Goal: Information Seeking & Learning: Learn about a topic

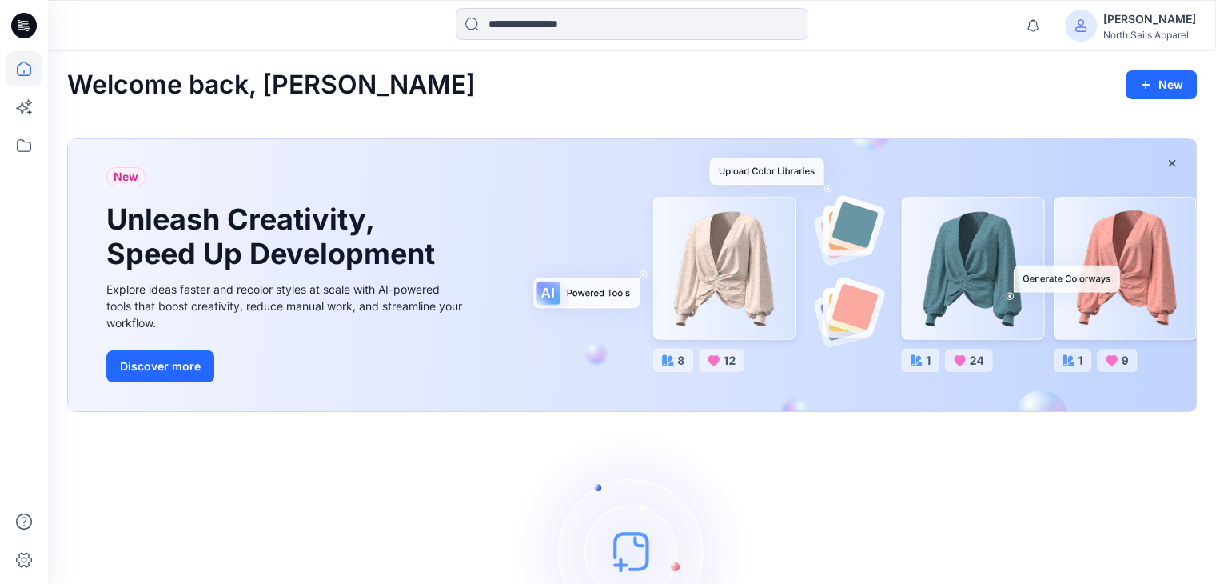
click at [1167, 26] on div "[PERSON_NAME]" at bounding box center [1149, 19] width 93 height 19
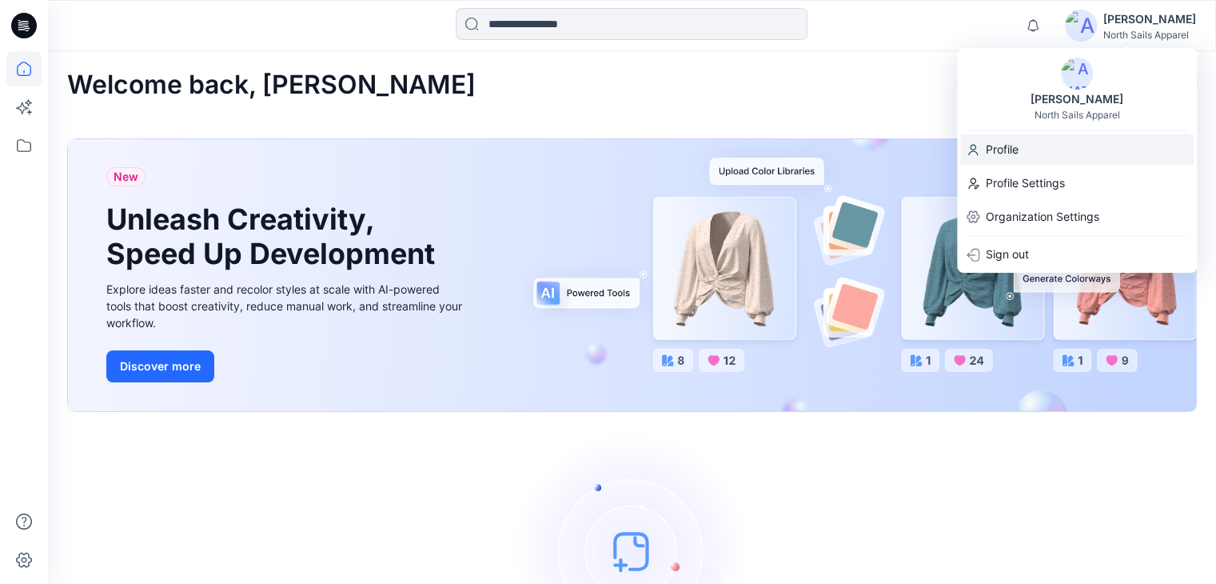
click at [1019, 142] on p "Profile" at bounding box center [1002, 149] width 33 height 30
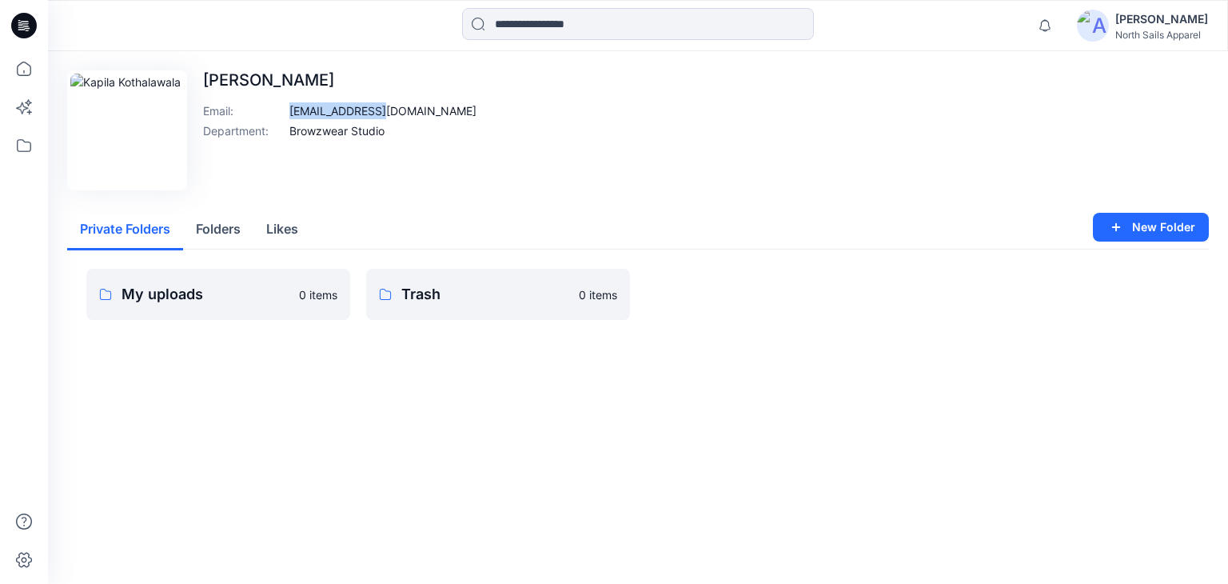
drag, startPoint x: 289, startPoint y: 109, endPoint x: 386, endPoint y: 114, distance: 96.9
click at [390, 113] on div "Edit Image Kapila Kothalawala Email : kapilak@star.lk Department : Browzwear St…" at bounding box center [638, 130] width 1142 height 120
copy p "kapilak@star.lk"
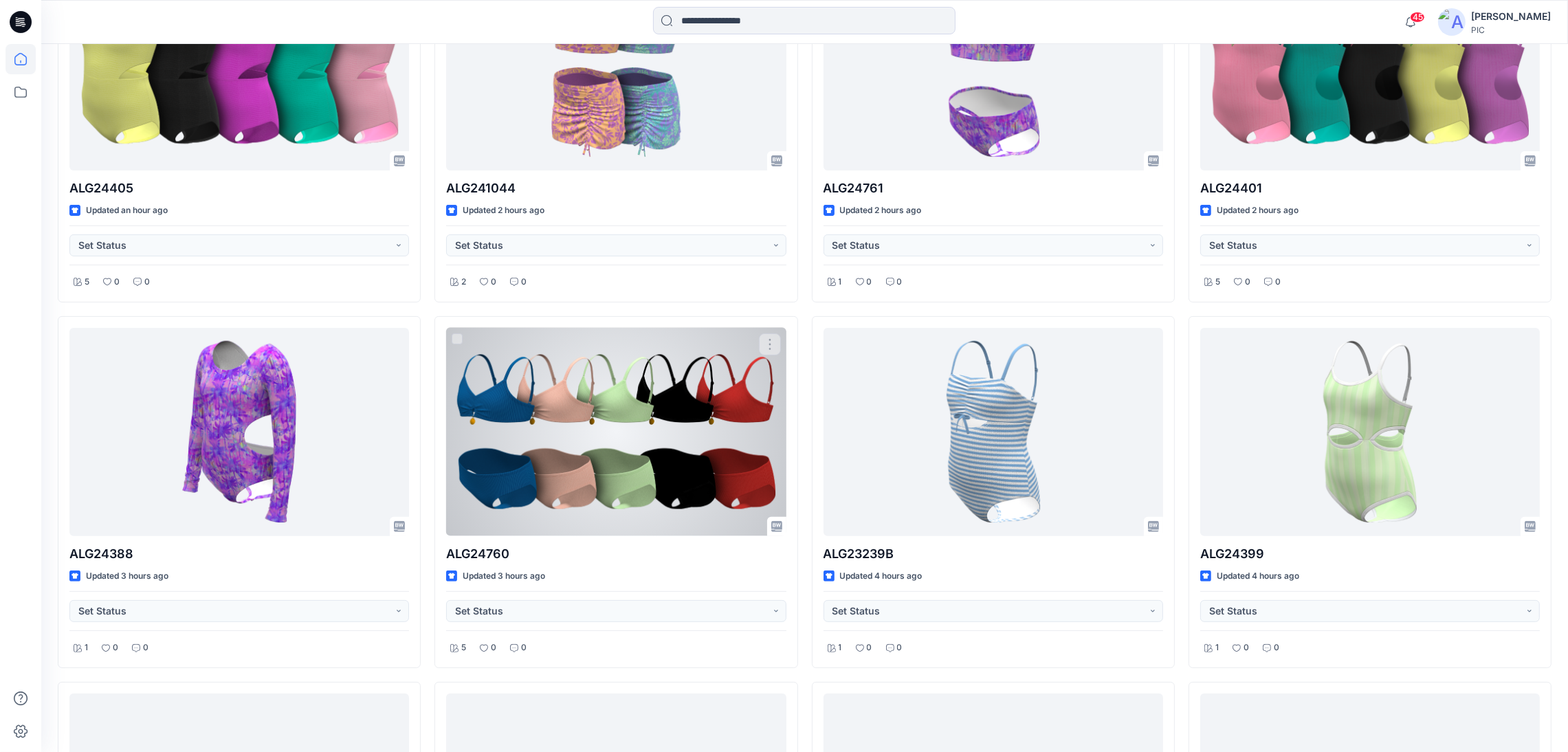
scroll to position [687, 0]
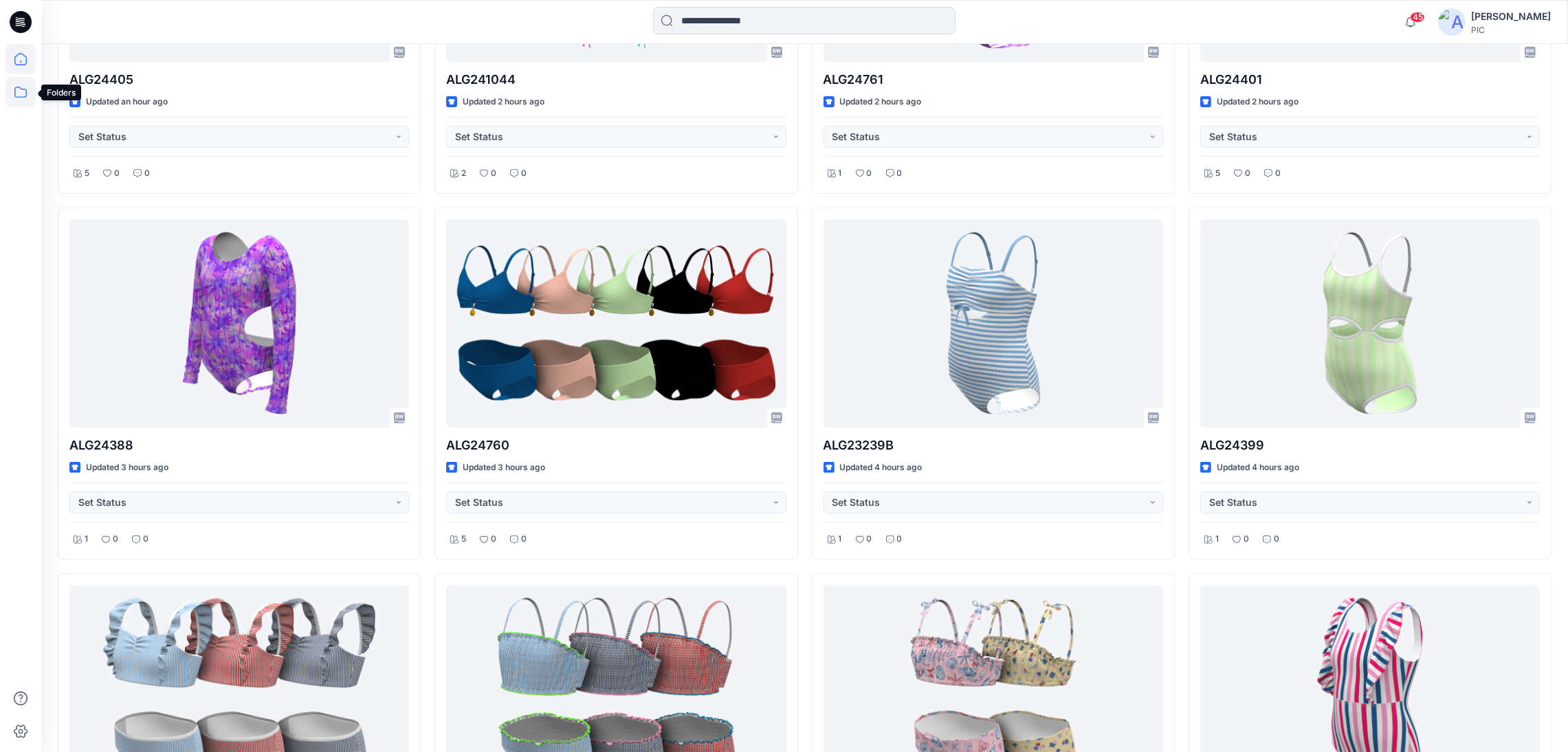
click at [9, 95] on icon at bounding box center [20, 92] width 30 height 30
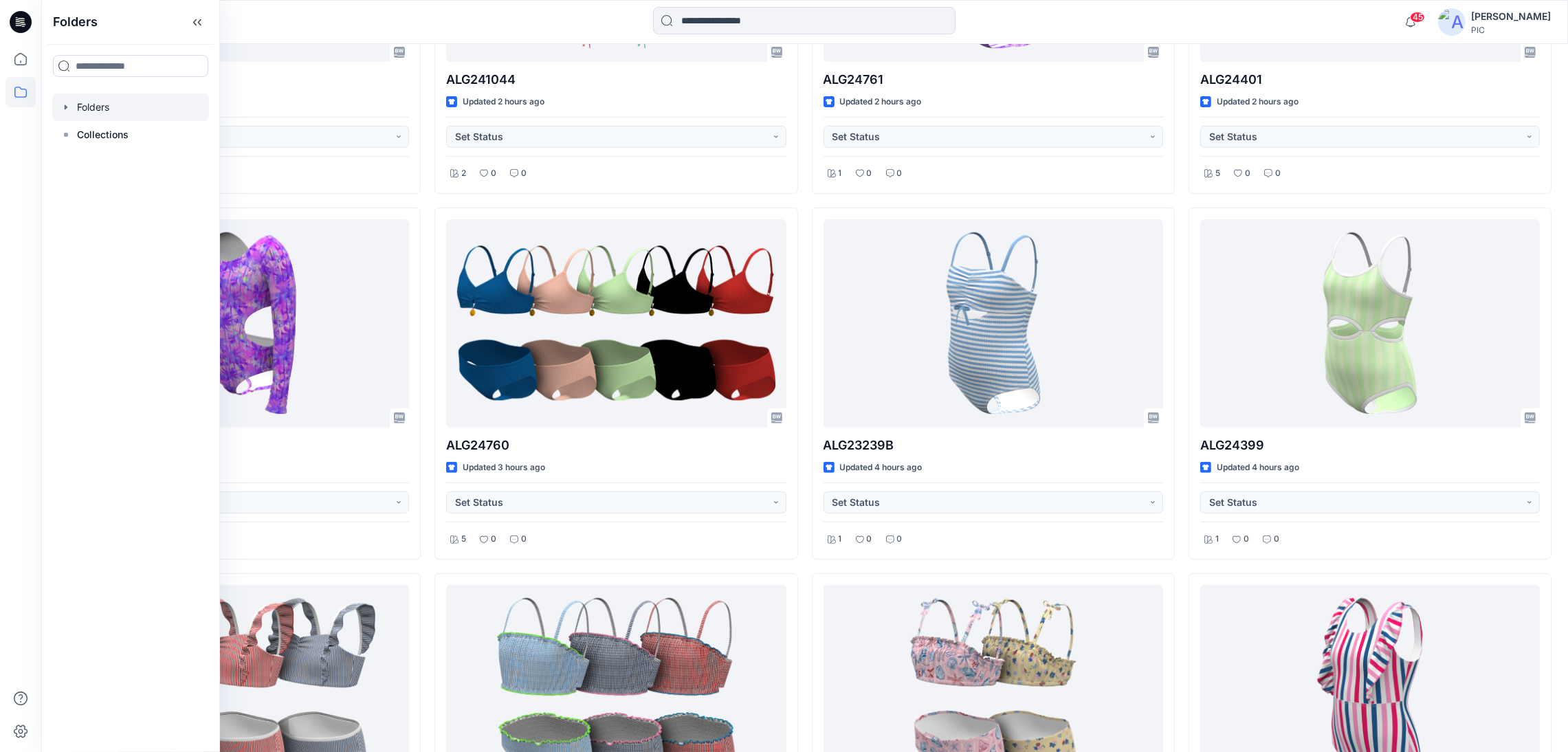
click at [98, 113] on div at bounding box center [131, 107] width 156 height 28
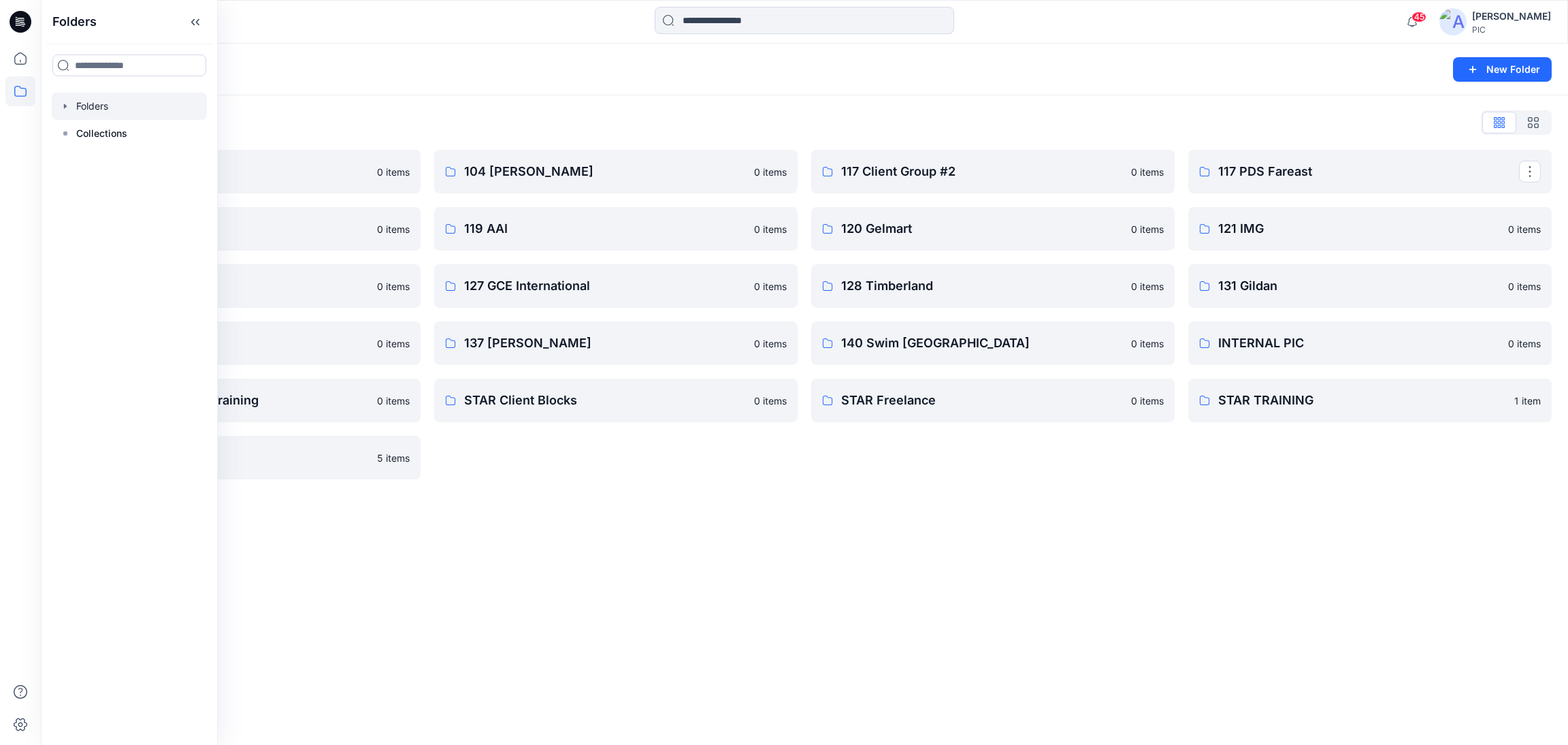
click at [1479, 16] on div "Kapila Kothalawala" at bounding box center [1512, 16] width 79 height 16
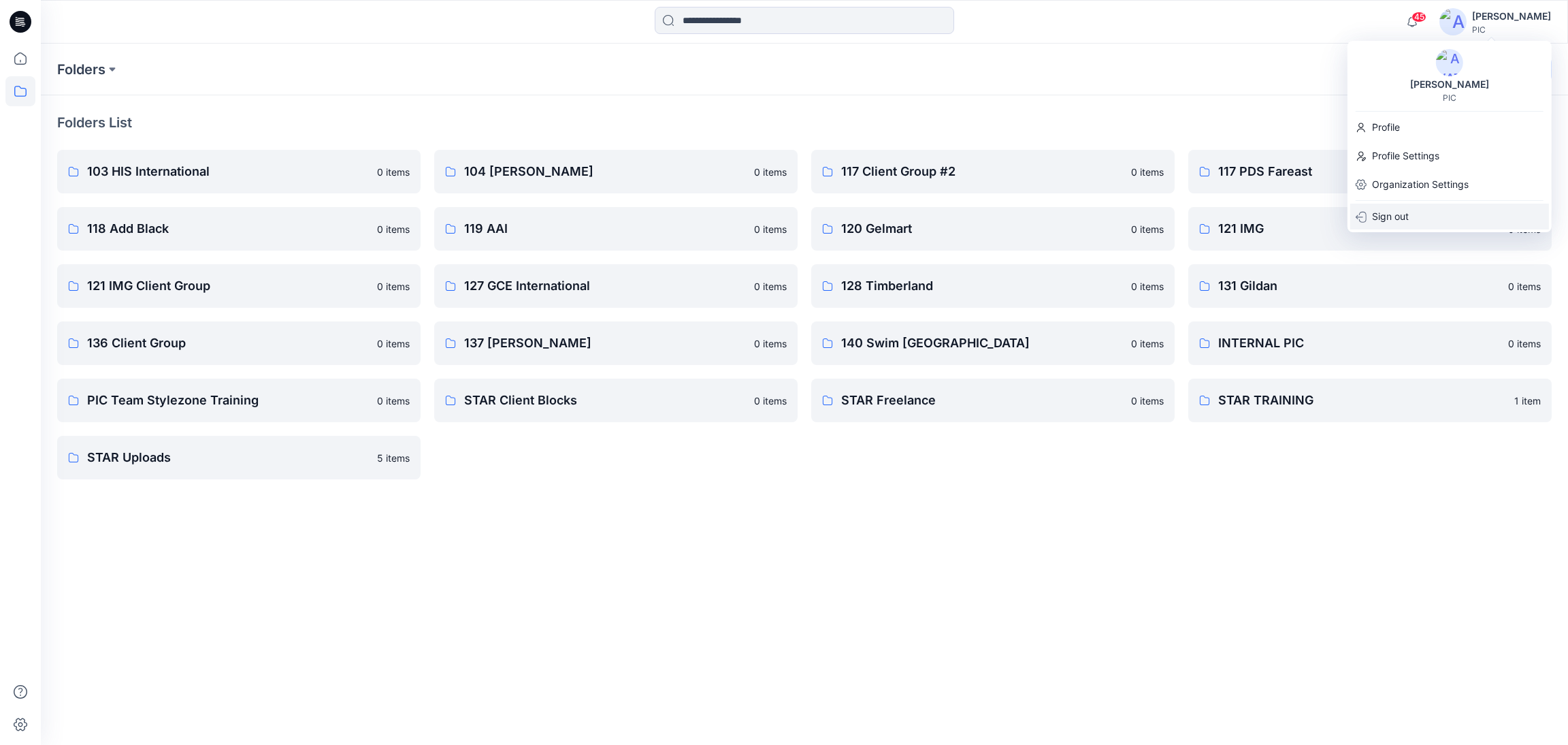
click at [1408, 226] on p "Sign out" at bounding box center [1390, 216] width 37 height 26
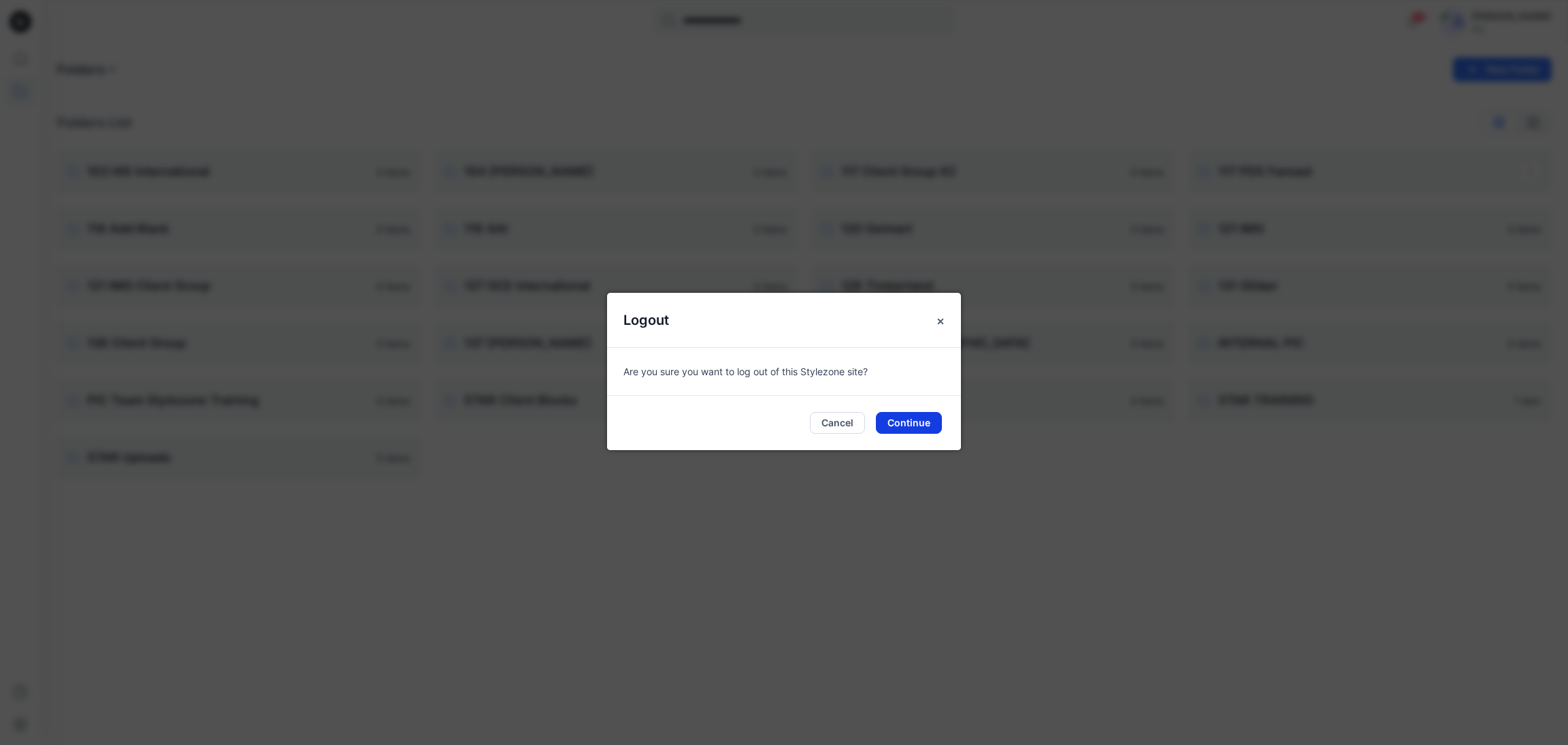
click at [891, 426] on button "Continue" at bounding box center [909, 423] width 66 height 22
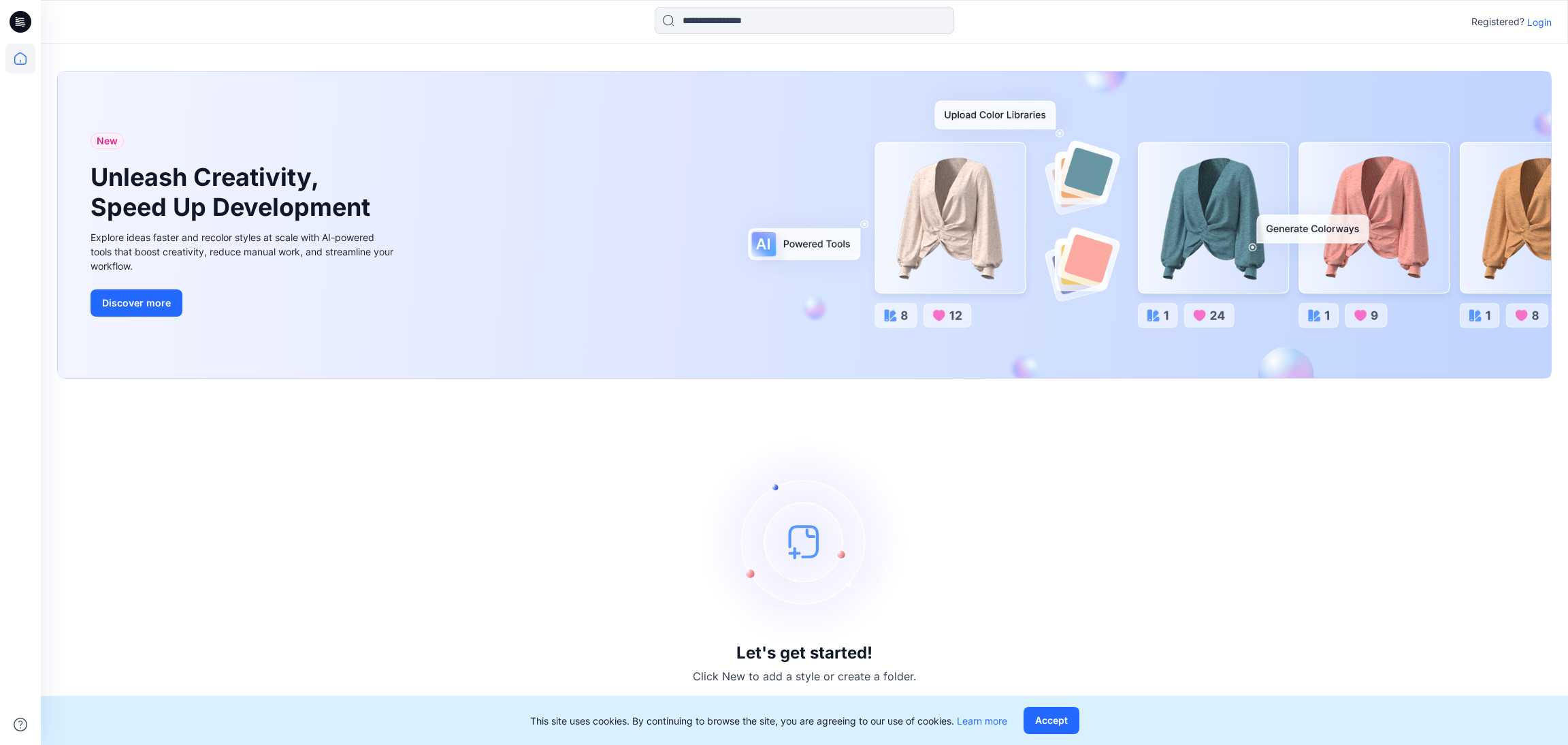
click at [1542, 22] on p "Login" at bounding box center [1539, 22] width 25 height 14
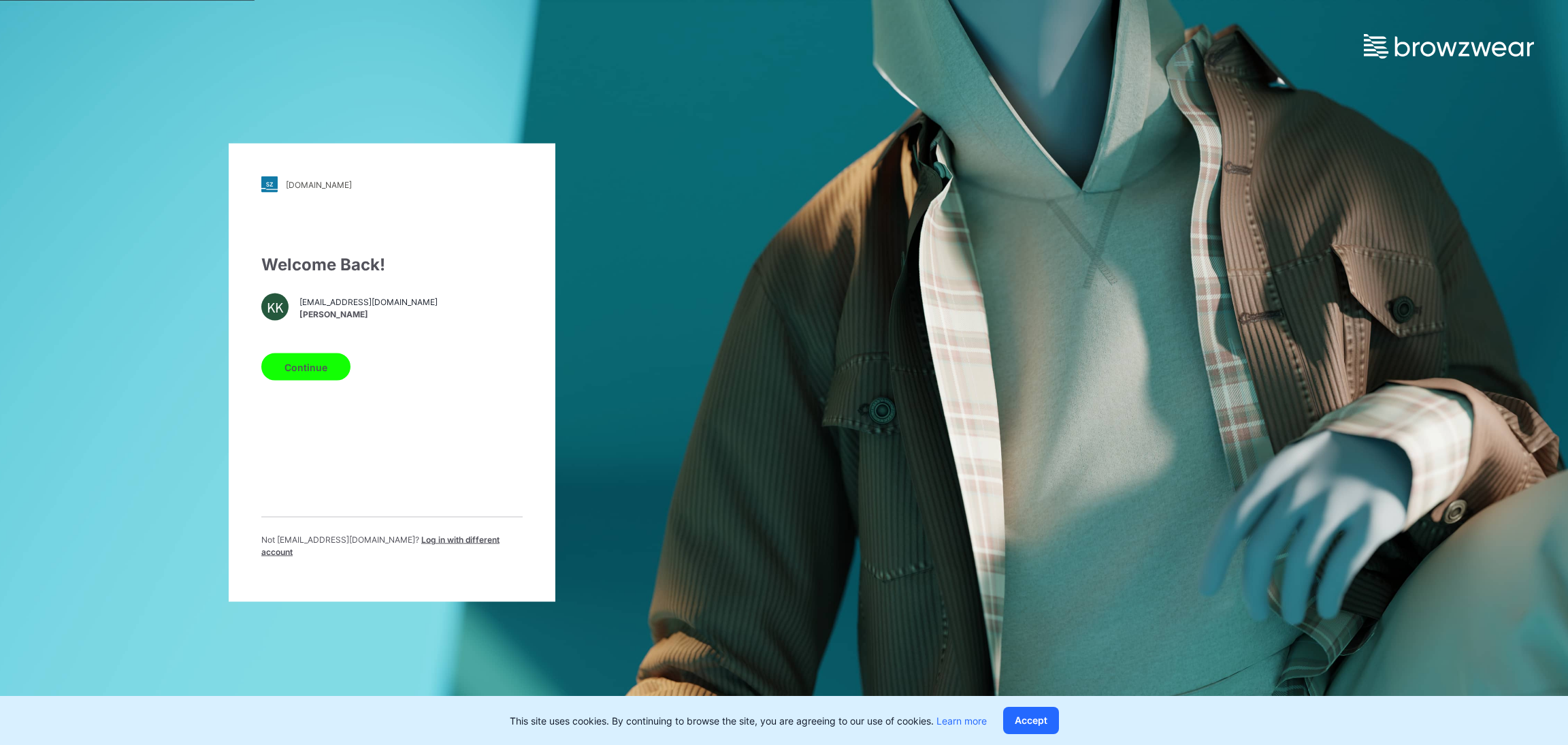
click at [409, 543] on span "Log in with different account" at bounding box center [381, 546] width 238 height 22
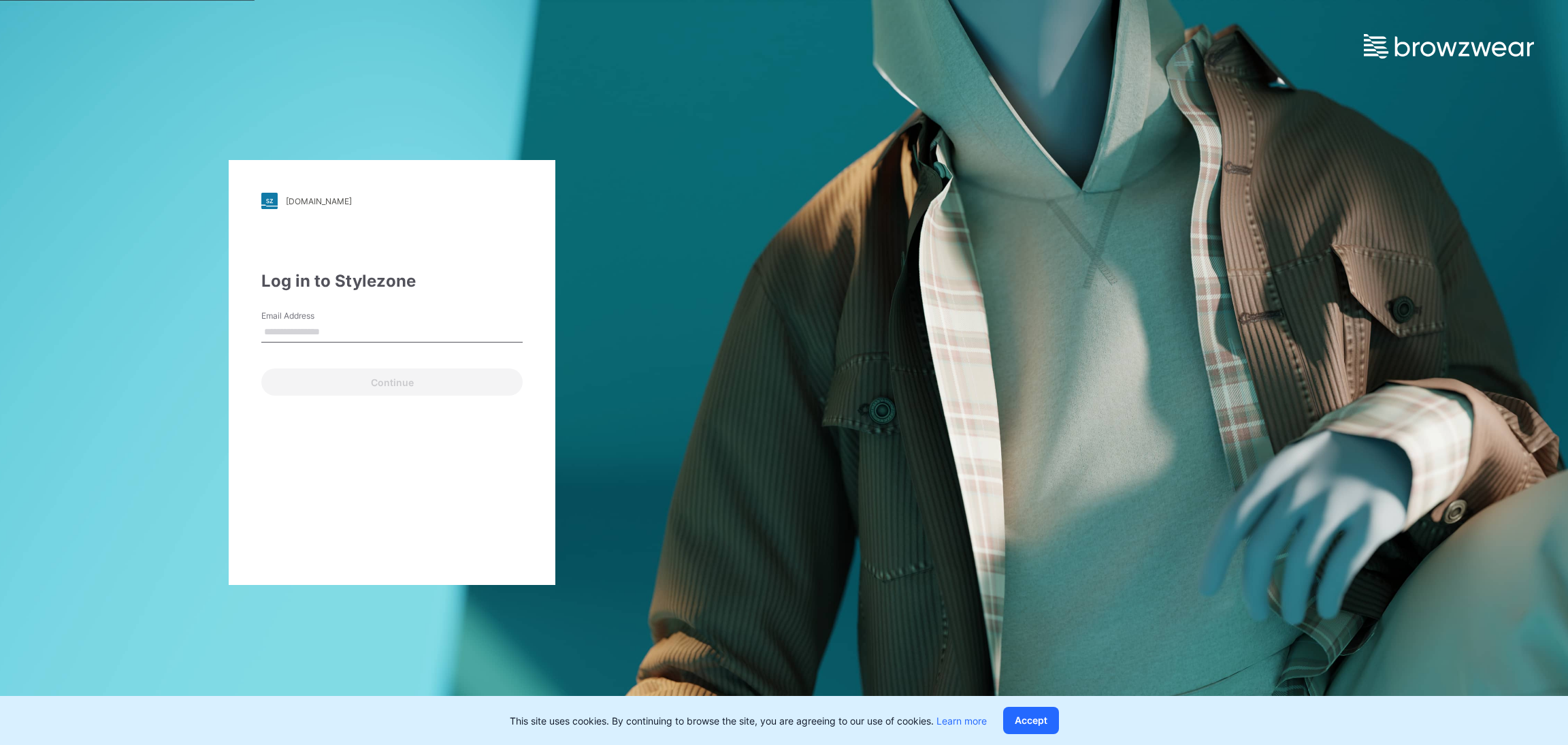
type input "**********"
click at [398, 382] on button "Continue" at bounding box center [392, 382] width 261 height 27
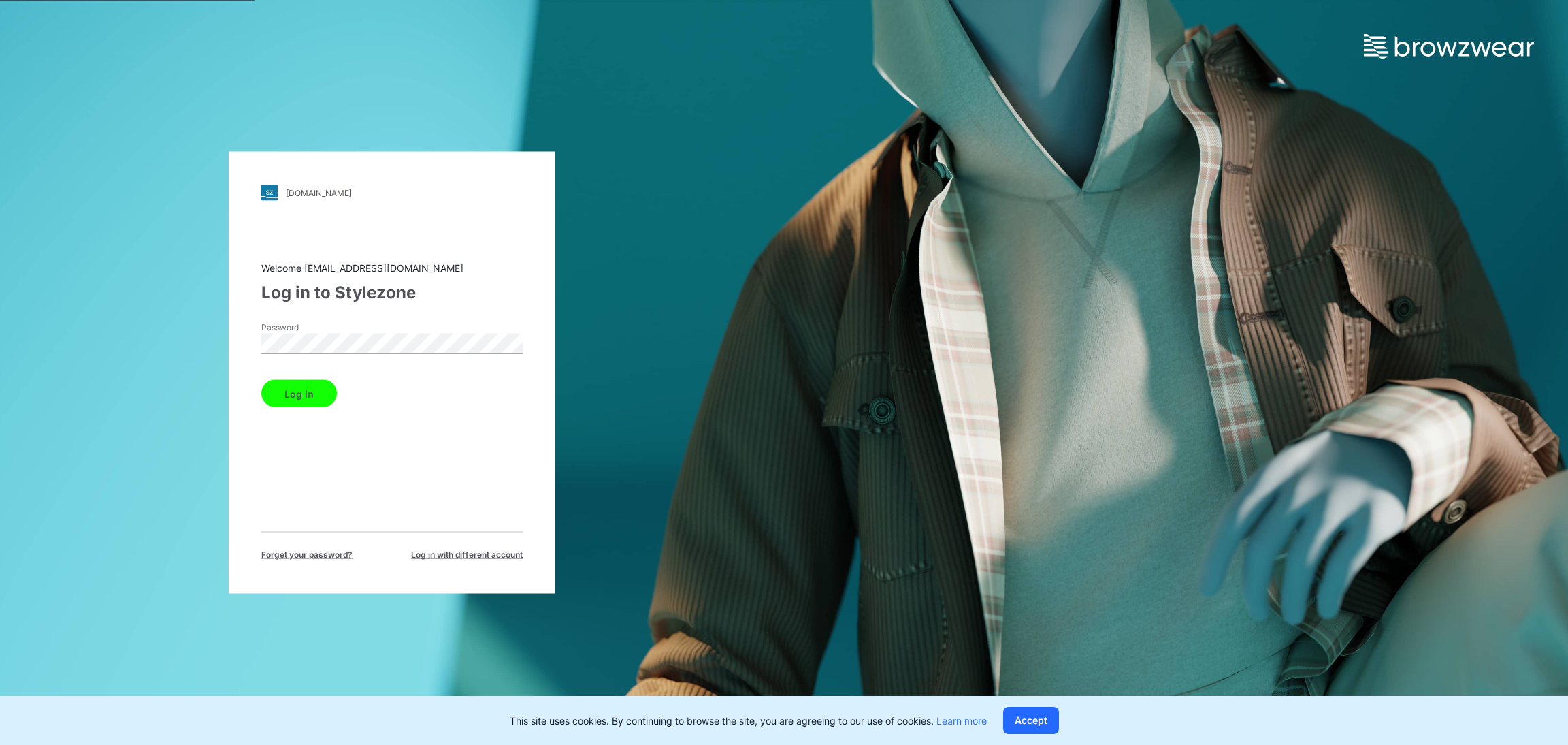
click at [321, 386] on button "Log in" at bounding box center [299, 393] width 76 height 27
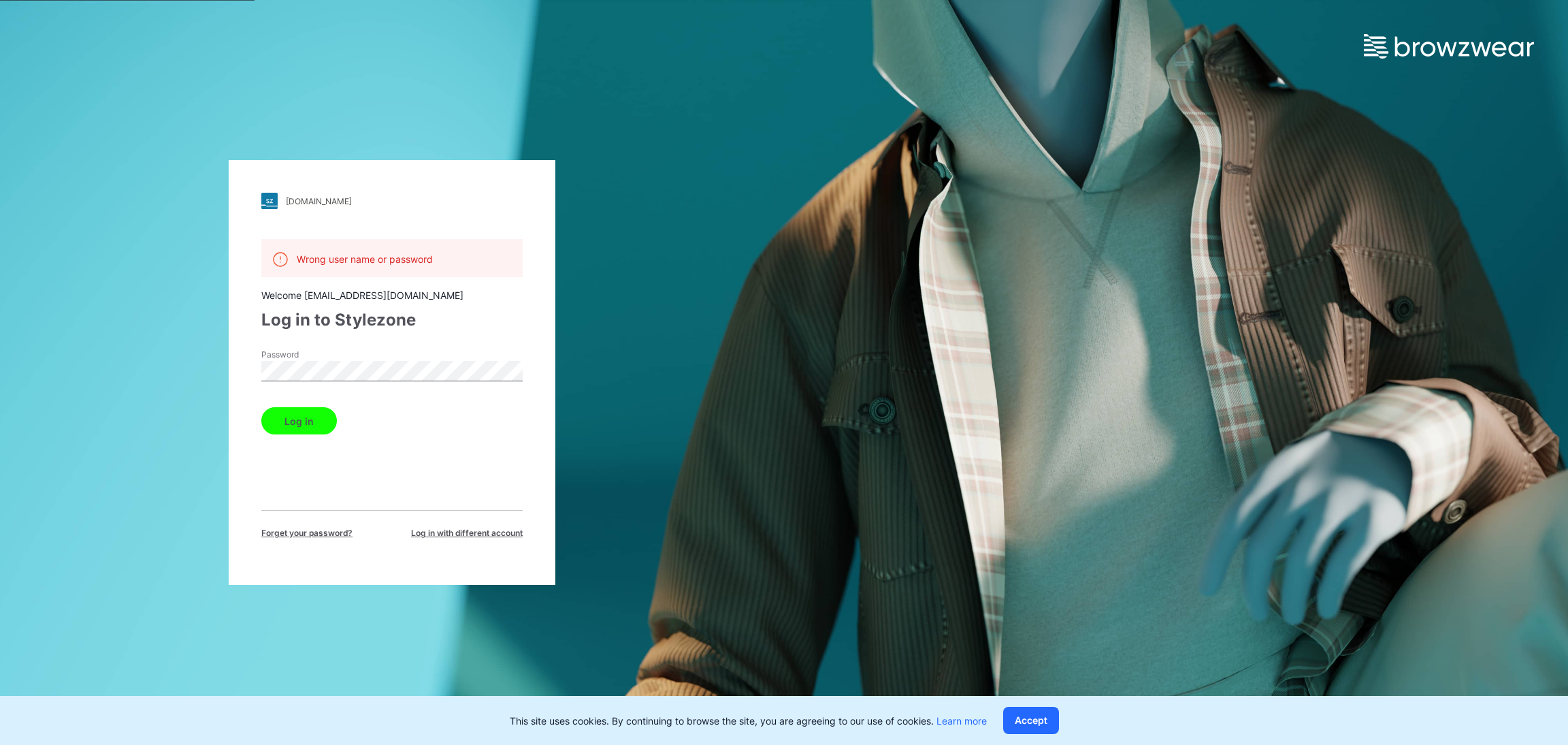
click at [375, 451] on div "Wrong user name or password Welcome 3d.pdsfe@pdsfar-east.com Log in to Stylezon…" at bounding box center [392, 389] width 261 height 301
click at [406, 467] on div "Wrong user name or password Welcome 3d.pdsfe@pdsfar-east.com Log in to Stylezon…" at bounding box center [392, 389] width 261 height 301
click at [227, 370] on div "pic.stylezone.com Loading... Wrong user name or password Welcome 3d.pdsfe@pdsfa…" at bounding box center [392, 372] width 784 height 745
click at [444, 327] on div "Log in to Stylezone" at bounding box center [392, 319] width 261 height 25
click at [467, 528] on span "Log in with different account" at bounding box center [466, 533] width 112 height 12
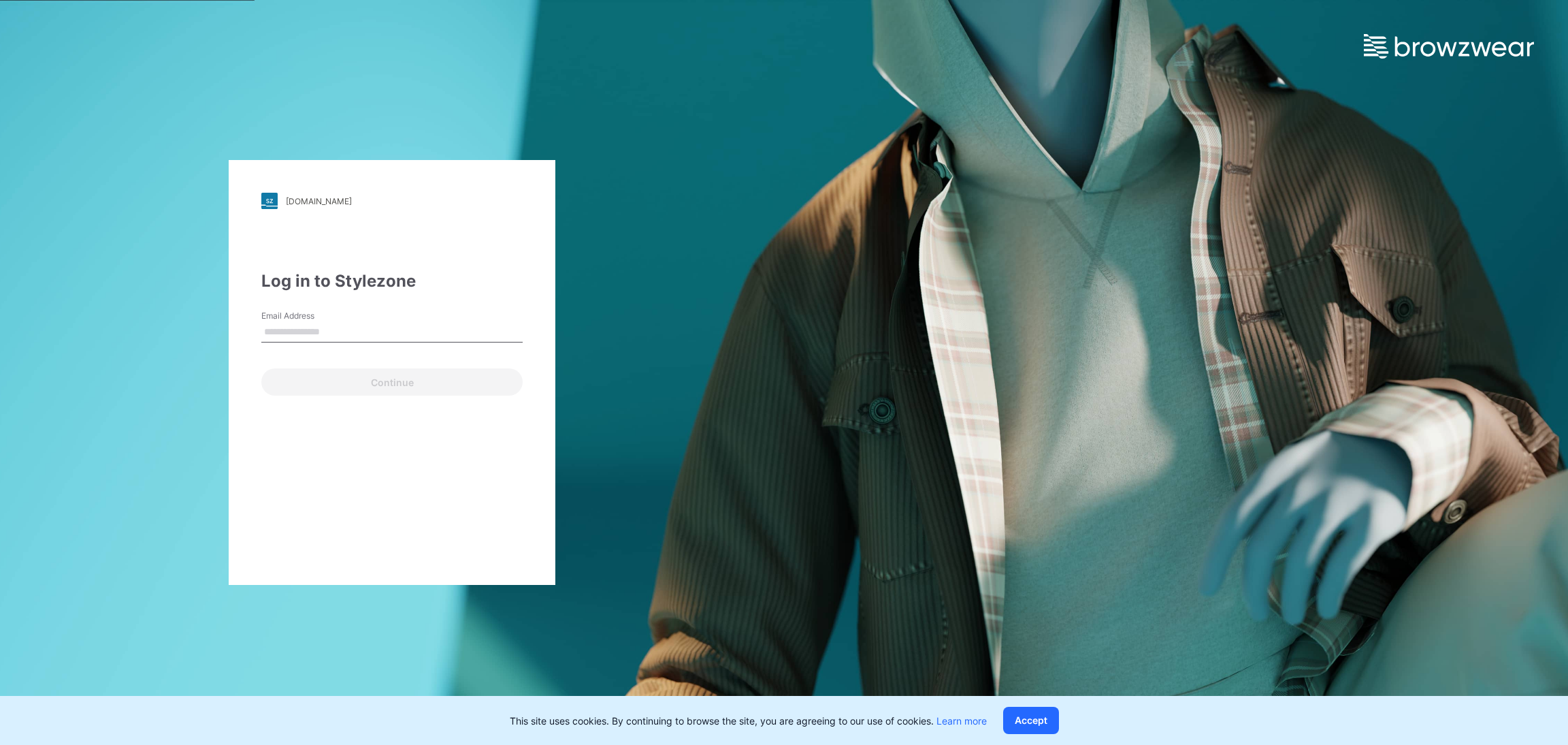
click at [341, 339] on input "Email Address" at bounding box center [392, 332] width 261 height 20
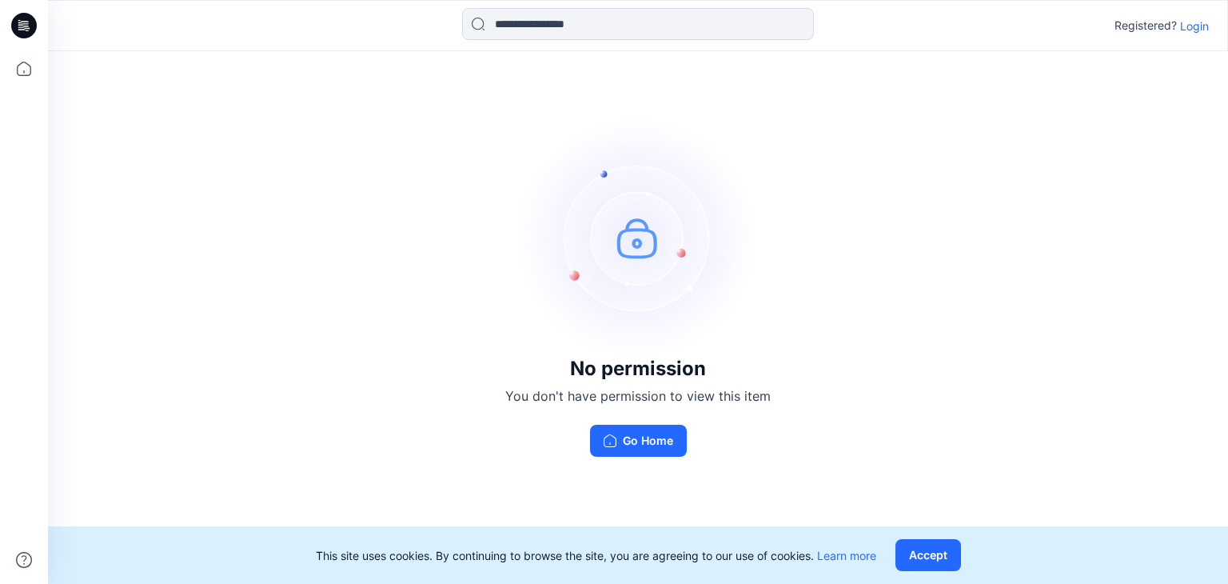
click at [1192, 32] on p "Login" at bounding box center [1194, 26] width 29 height 17
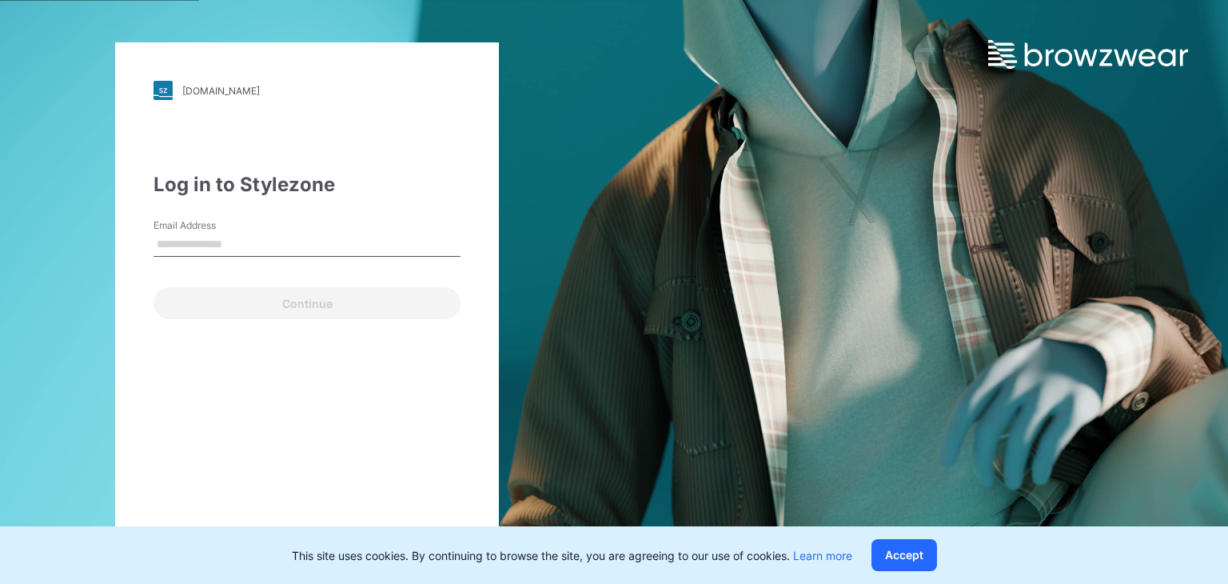
type input "**********"
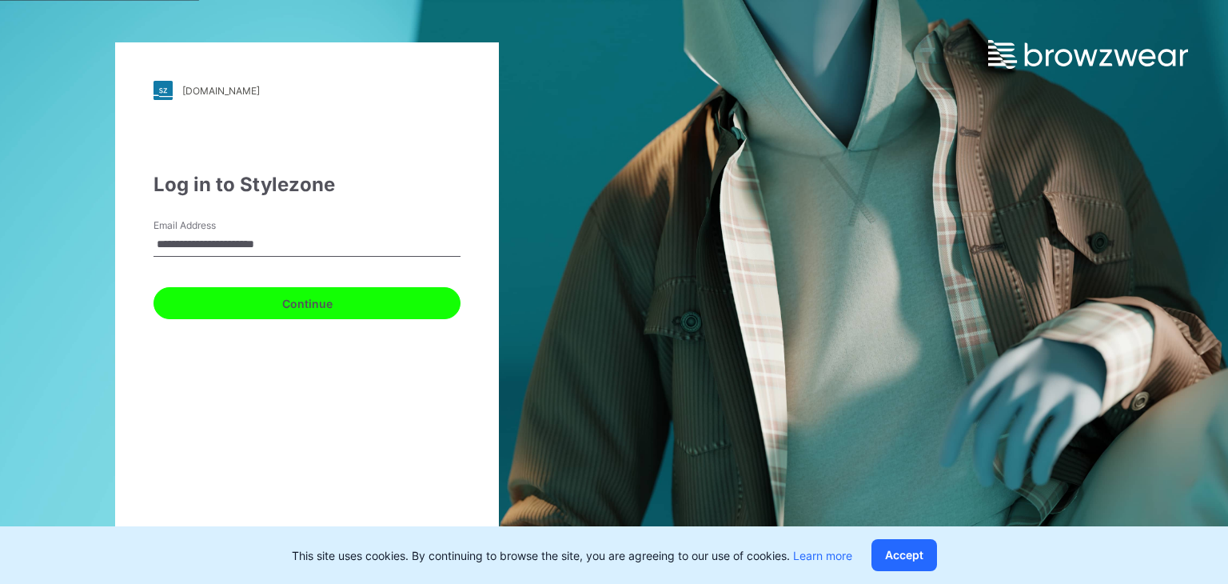
click at [271, 299] on button "Continue" at bounding box center [307, 303] width 307 height 32
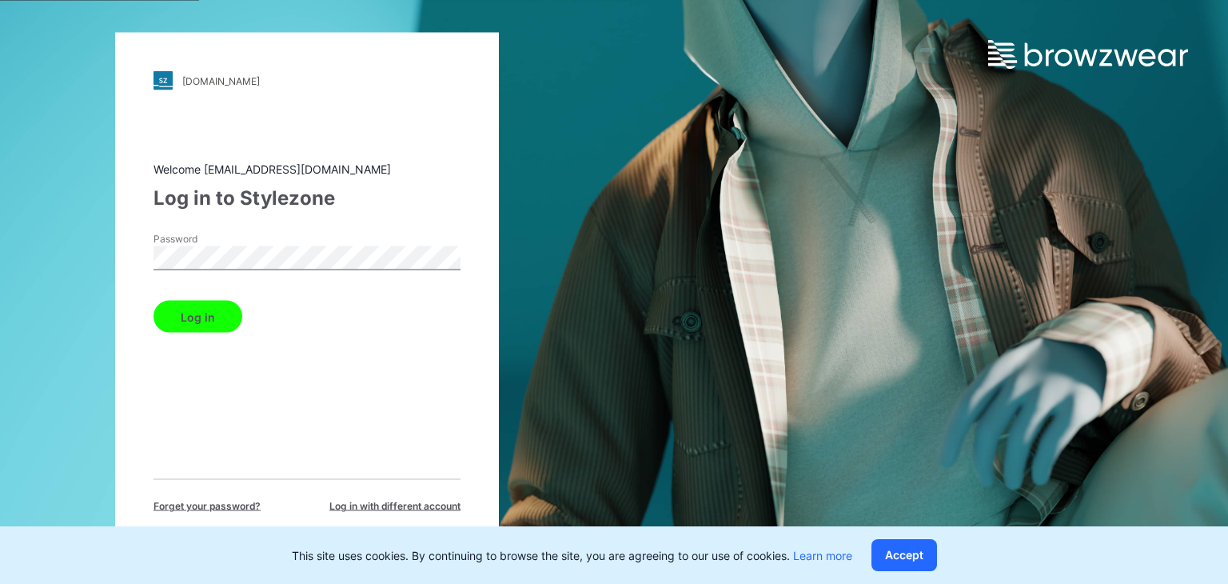
click at [206, 313] on button "Log in" at bounding box center [198, 317] width 89 height 32
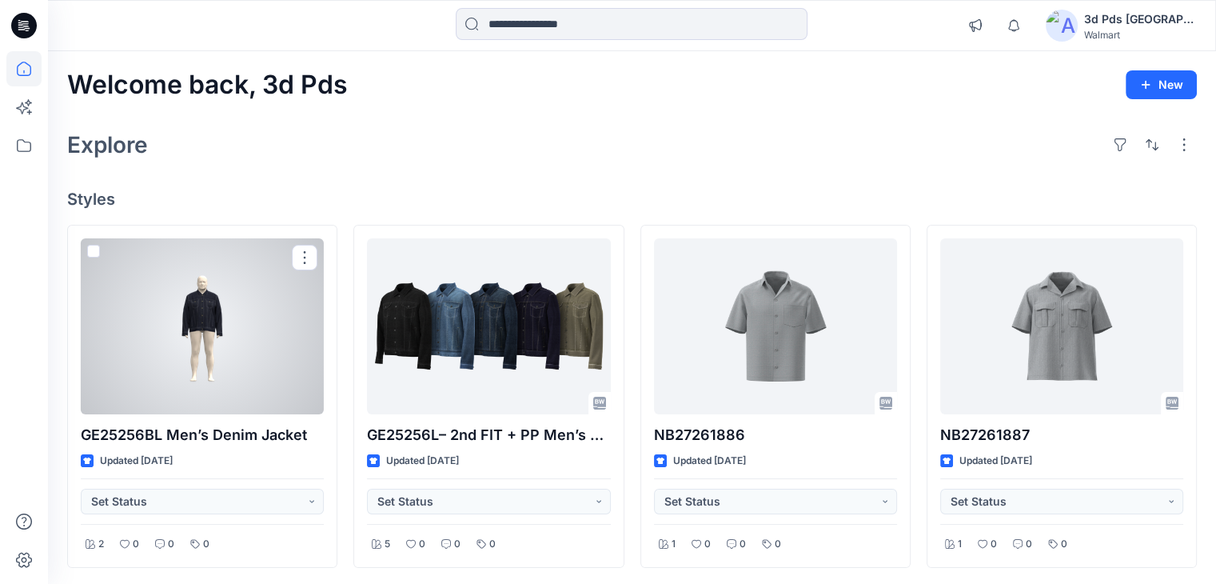
drag, startPoint x: 251, startPoint y: 340, endPoint x: 270, endPoint y: 343, distance: 19.5
click at [253, 339] on div at bounding box center [202, 326] width 243 height 176
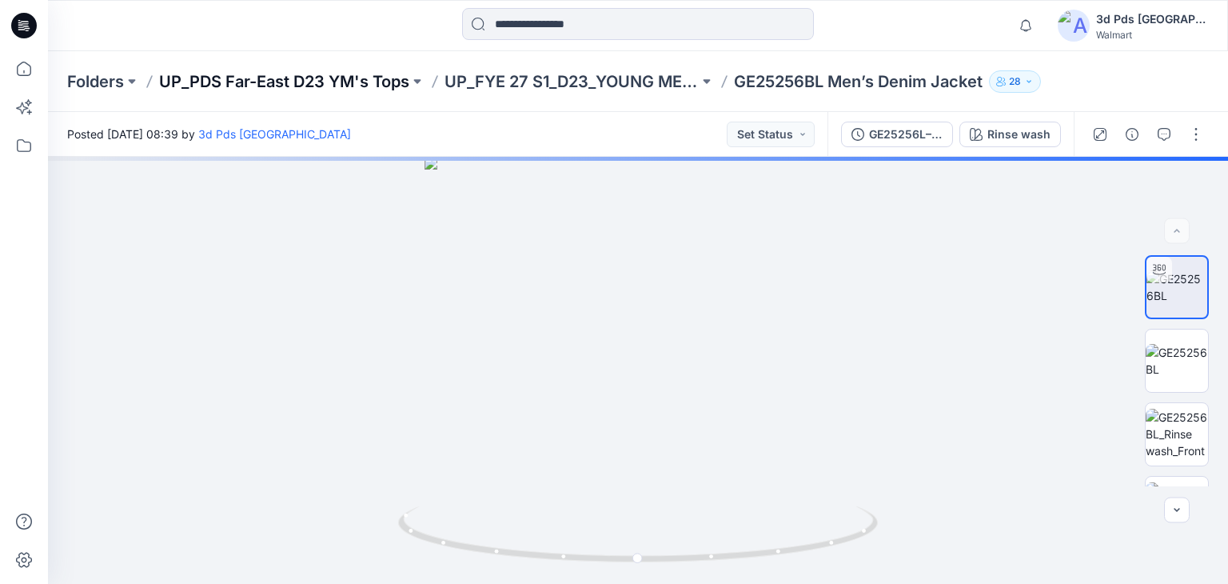
click at [293, 78] on p "UP_PDS Far-East D23 YM's Tops" at bounding box center [284, 81] width 250 height 22
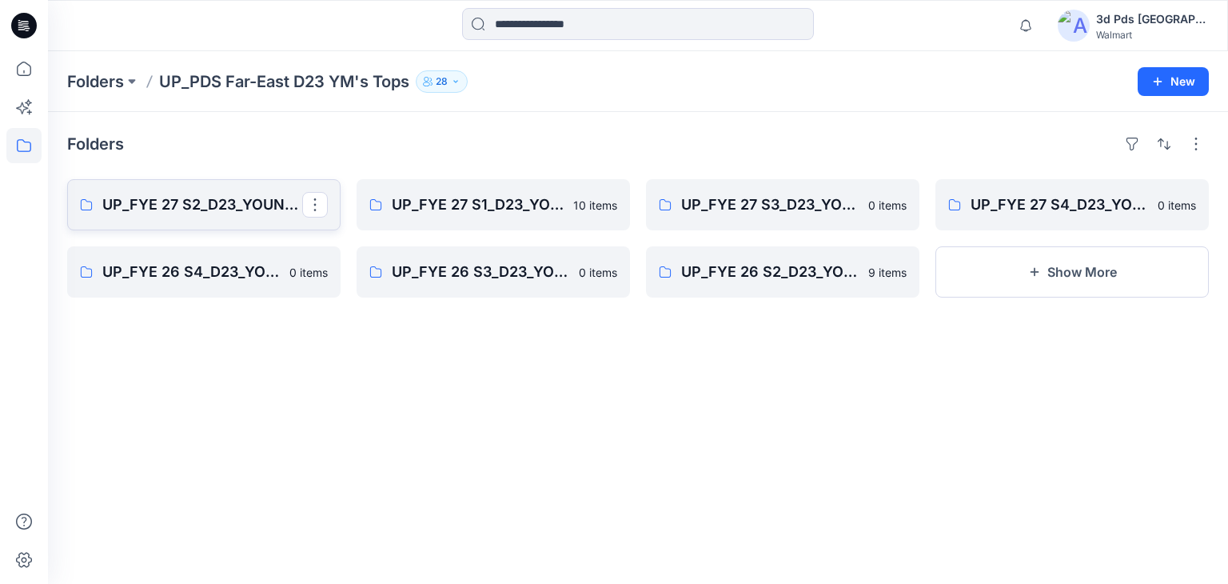
click at [233, 205] on p "UP_FYE 27 S2_D23_YOUNG MEN’S TOP PDS/FAR EAST" at bounding box center [202, 205] width 200 height 22
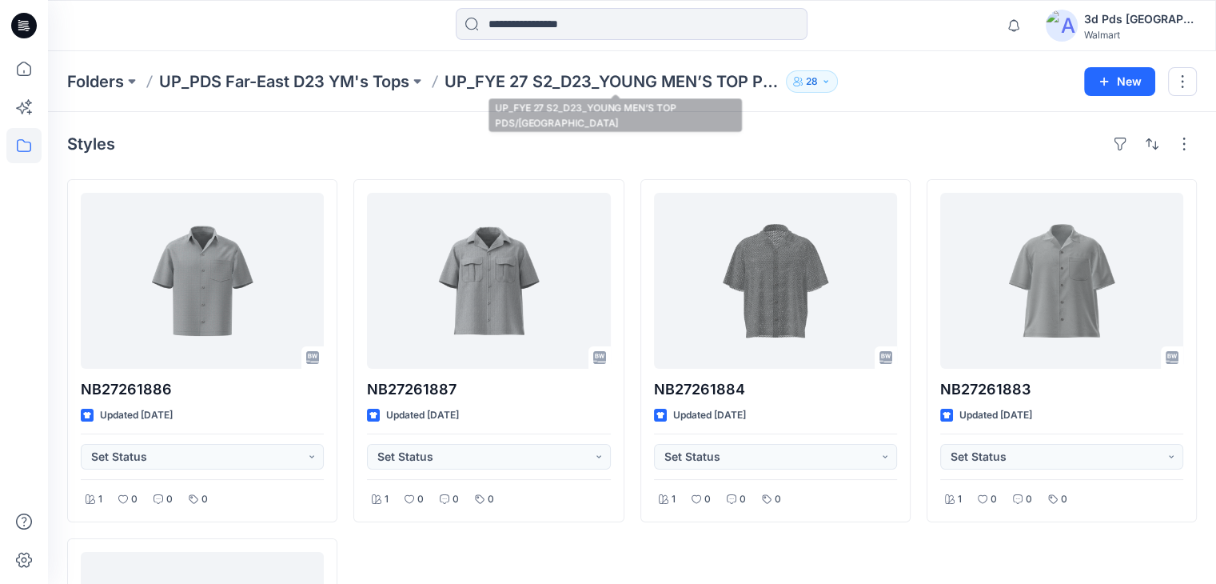
click at [488, 82] on p "UP_FYE 27 S2_D23_YOUNG MEN’S TOP PDS/FAR EAST" at bounding box center [612, 81] width 335 height 22
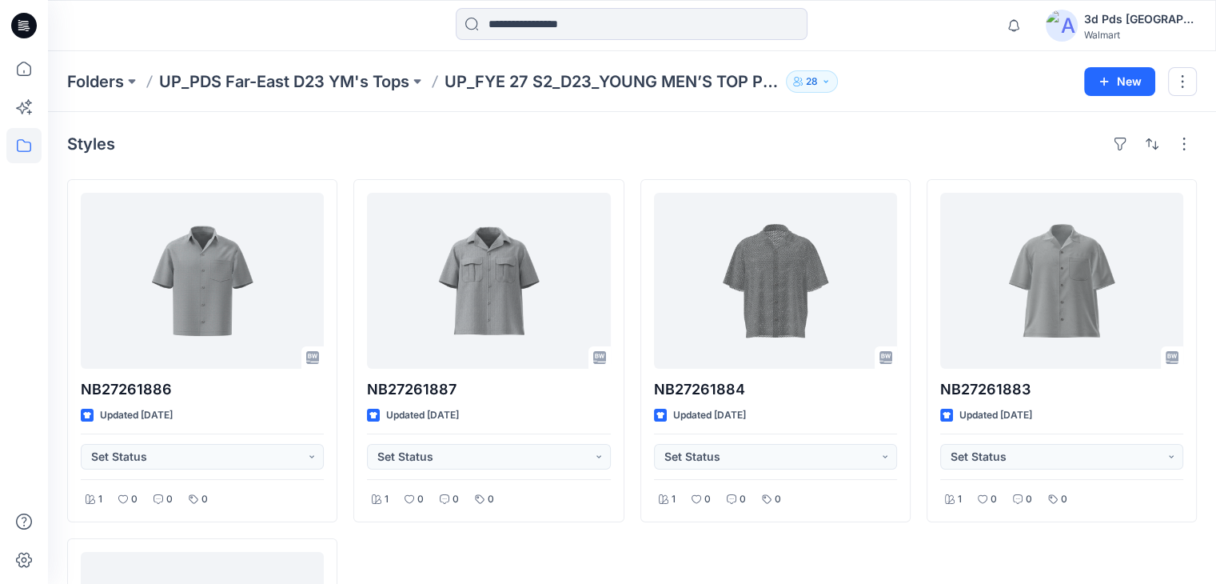
click at [341, 94] on div "Folders UP_PDS Far-East D23 YM's Tops UP_FYE 27 S2_D23_YOUNG MEN’S TOP PDS/FAR …" at bounding box center [632, 81] width 1168 height 61
click at [342, 84] on p "UP_PDS Far-East D23 YM's Tops" at bounding box center [284, 81] width 250 height 22
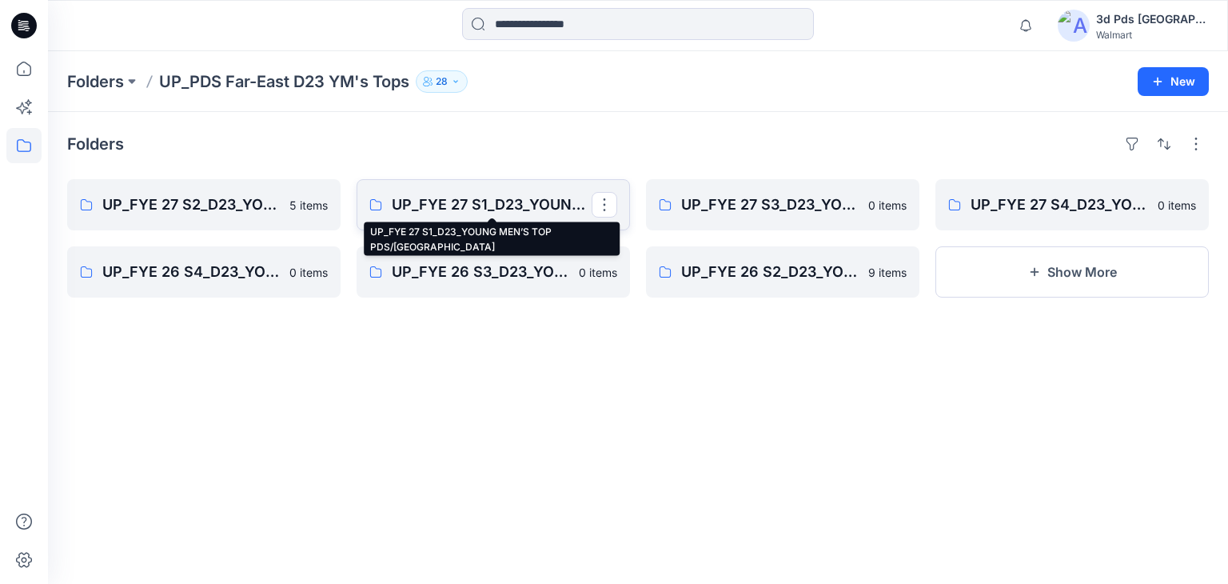
click at [442, 198] on p "UP_FYE 27 S1_D23_YOUNG MEN’S TOP PDS/FAR EAST" at bounding box center [492, 205] width 200 height 22
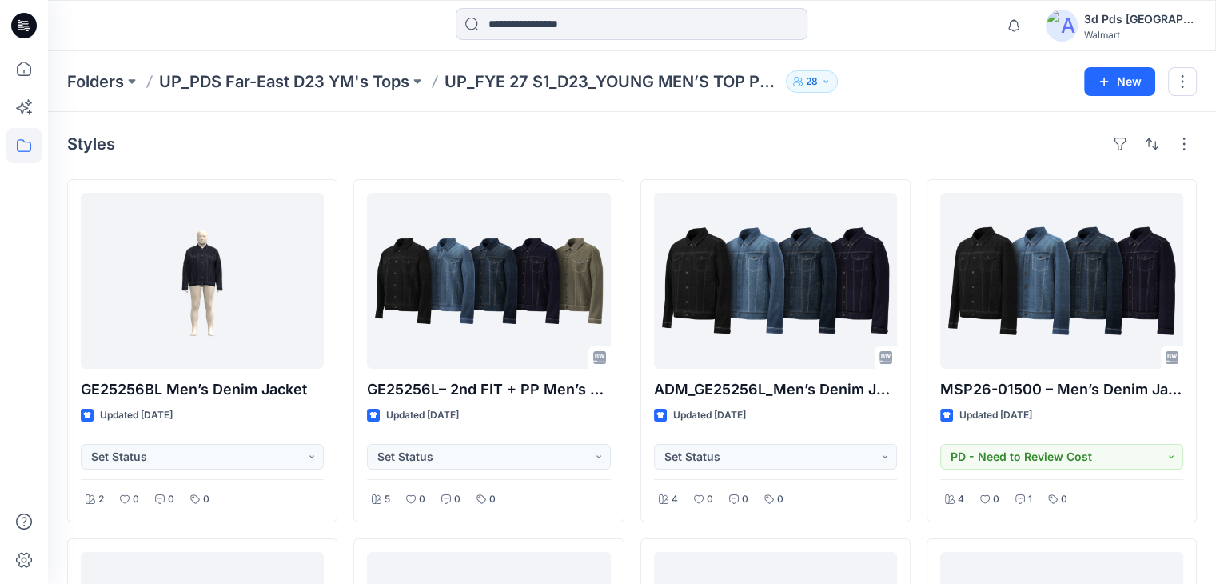
drag, startPoint x: 910, startPoint y: 35, endPoint x: 901, endPoint y: 33, distance: 9.1
click at [910, 35] on div at bounding box center [632, 25] width 584 height 35
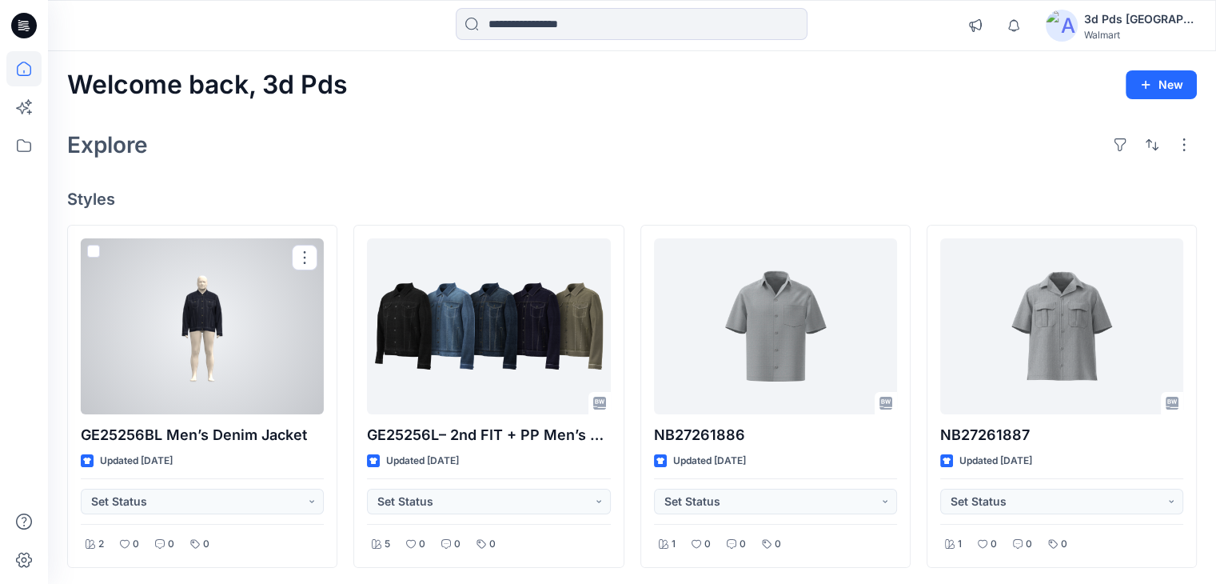
click at [258, 289] on div at bounding box center [202, 326] width 243 height 176
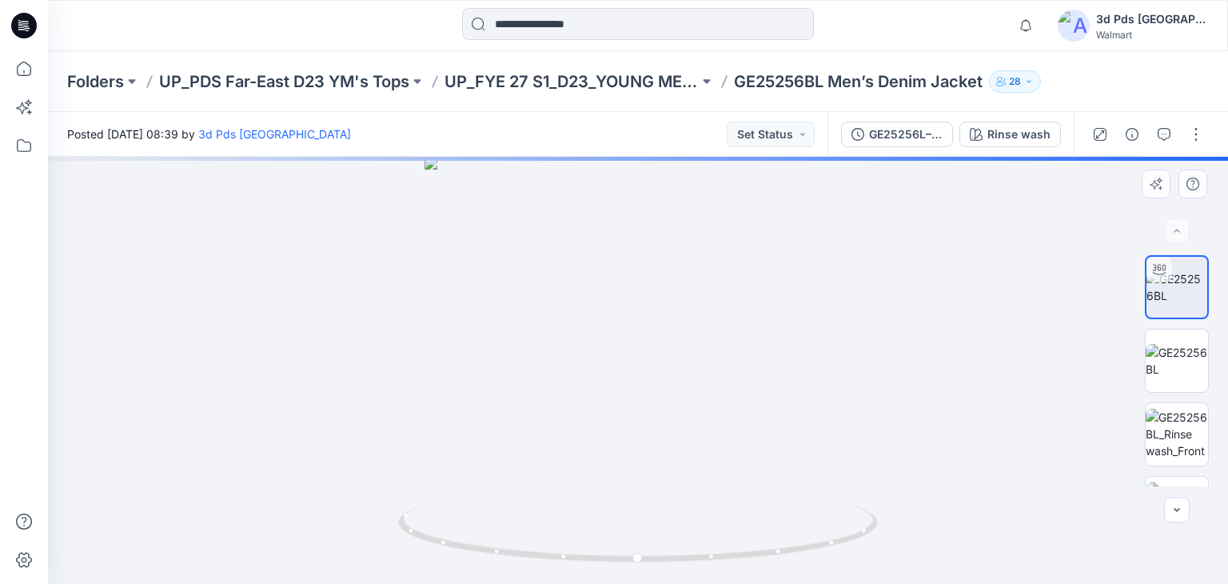
drag, startPoint x: 758, startPoint y: 358, endPoint x: 772, endPoint y: 363, distance: 15.2
click at [759, 359] on div at bounding box center [638, 370] width 1180 height 427
drag, startPoint x: 890, startPoint y: 265, endPoint x: 870, endPoint y: 345, distance: 82.4
click at [872, 345] on img at bounding box center [625, 150] width 1443 height 868
drag, startPoint x: 819, startPoint y: 379, endPoint x: 815, endPoint y: 356, distance: 23.5
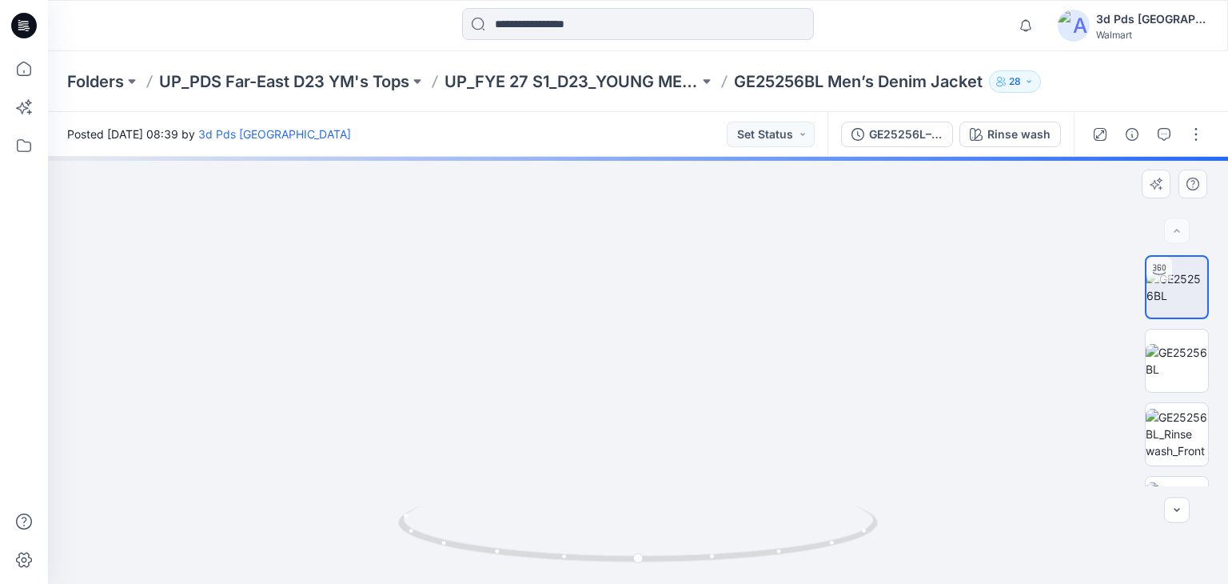
click at [815, 356] on img at bounding box center [620, 164] width 1351 height 837
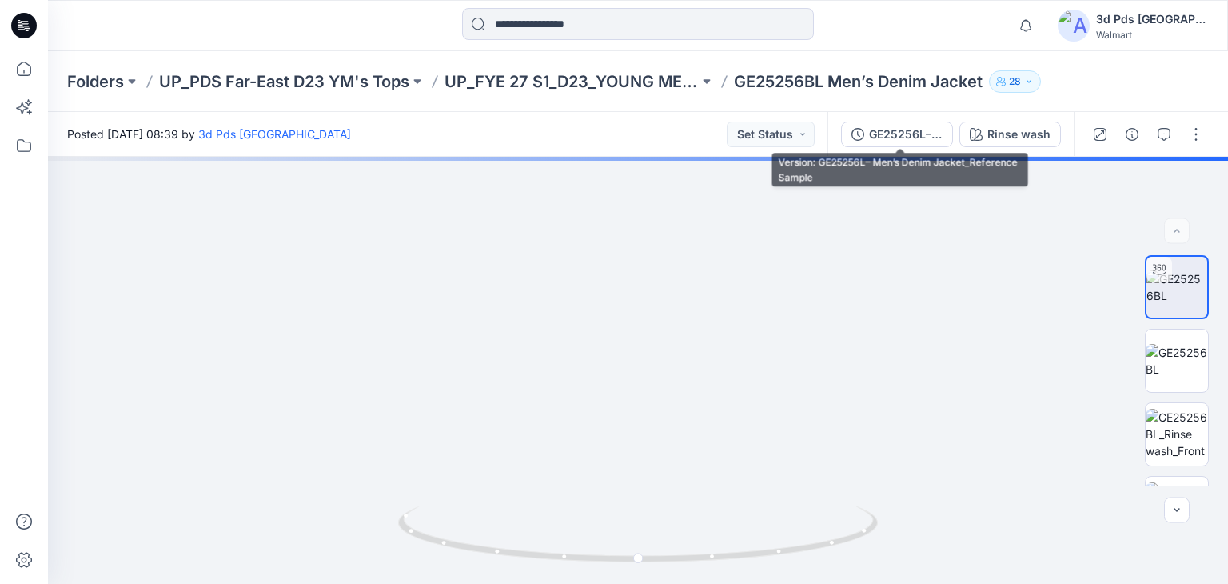
click at [905, 136] on div "GE25256L– Men’s Denim Jacket_Reference Sample" at bounding box center [906, 135] width 74 height 18
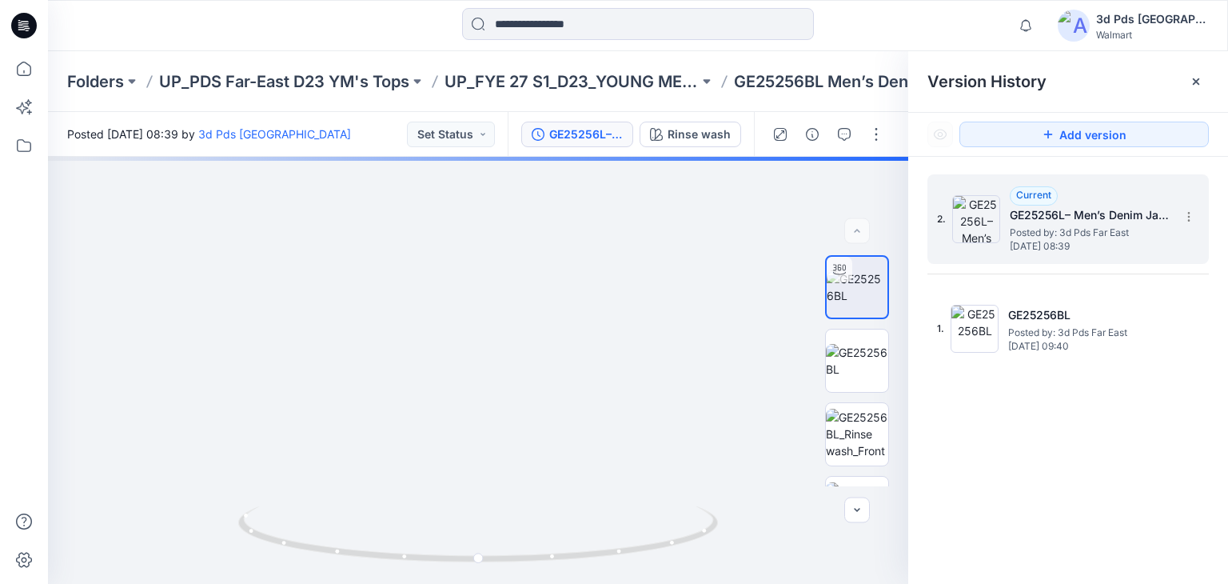
click at [1092, 262] on div "2. Current GE25256L– Men’s Denim Jacket_Reference Sample Posted by: 3d Pds Far …" at bounding box center [1068, 219] width 281 height 90
drag, startPoint x: 736, startPoint y: 290, endPoint x: 748, endPoint y: 398, distance: 108.7
click at [748, 398] on img at bounding box center [439, 216] width 1351 height 733
click at [733, 389] on img at bounding box center [439, 218] width 1351 height 729
click at [739, 382] on img at bounding box center [439, 218] width 1351 height 728
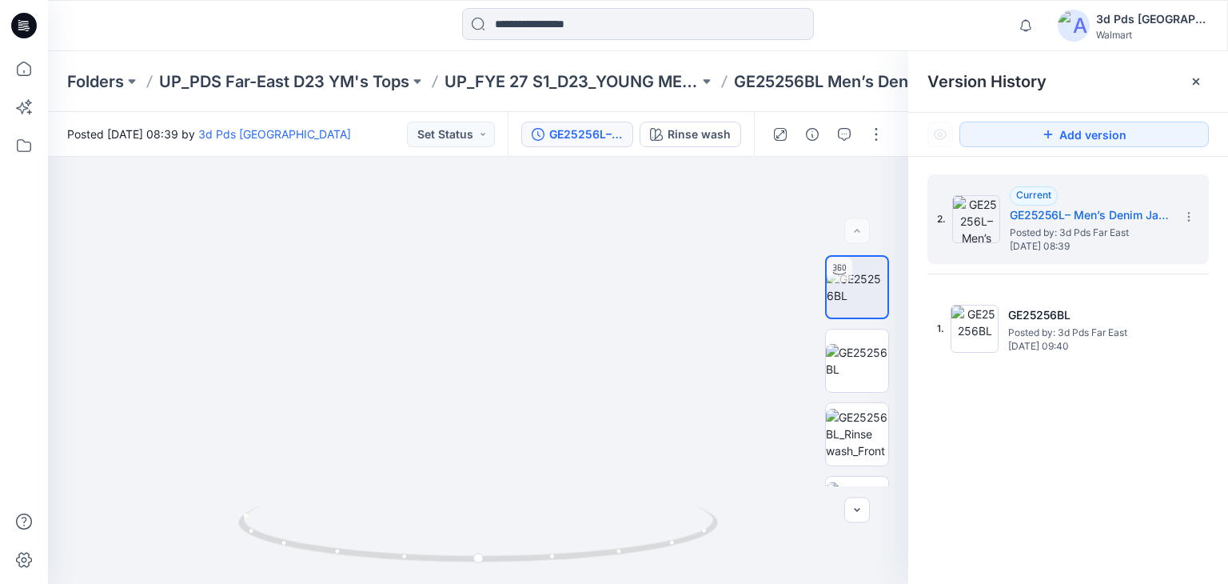
click at [1053, 477] on div "2. Current GE25256L– Men’s Denim Jacket_Reference Sample Posted by: 3d Pds Far …" at bounding box center [1068, 382] width 320 height 450
click at [984, 463] on div "2. Current GE25256L– Men’s Denim Jacket_Reference Sample Posted by: 3d Pds Far …" at bounding box center [1068, 382] width 320 height 450
click at [1046, 461] on div "2. Current GE25256L– Men’s Denim Jacket_Reference Sample Posted by: 3d Pds Far …" at bounding box center [1068, 382] width 320 height 450
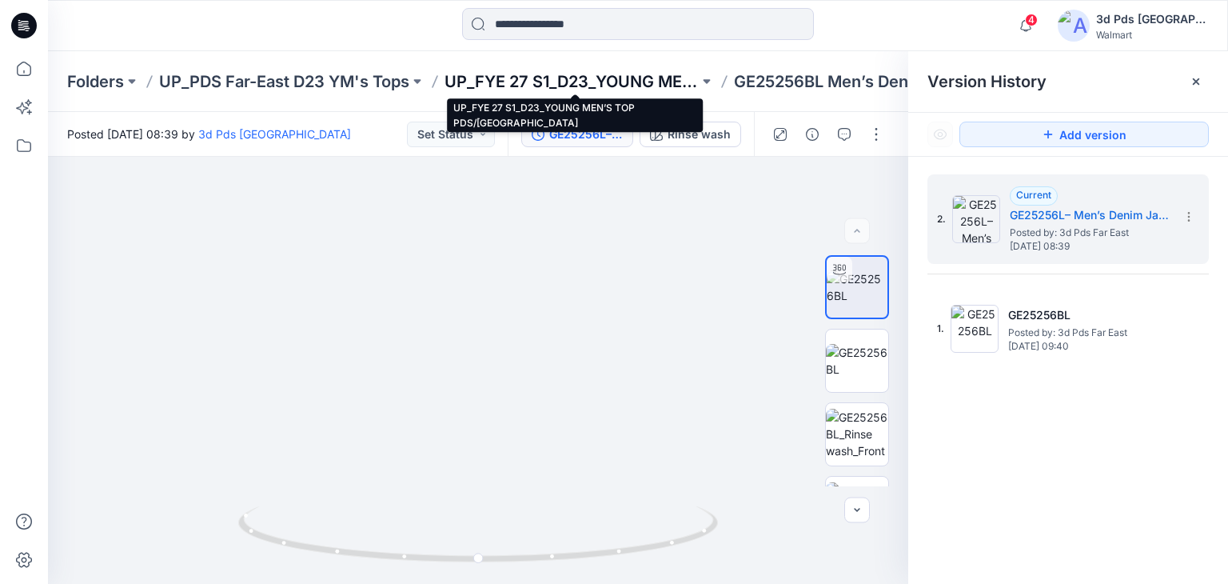
click at [604, 70] on p "UP_FYE 27 S1_D23_YOUNG MEN’S TOP PDS/FAR EAST" at bounding box center [572, 81] width 254 height 22
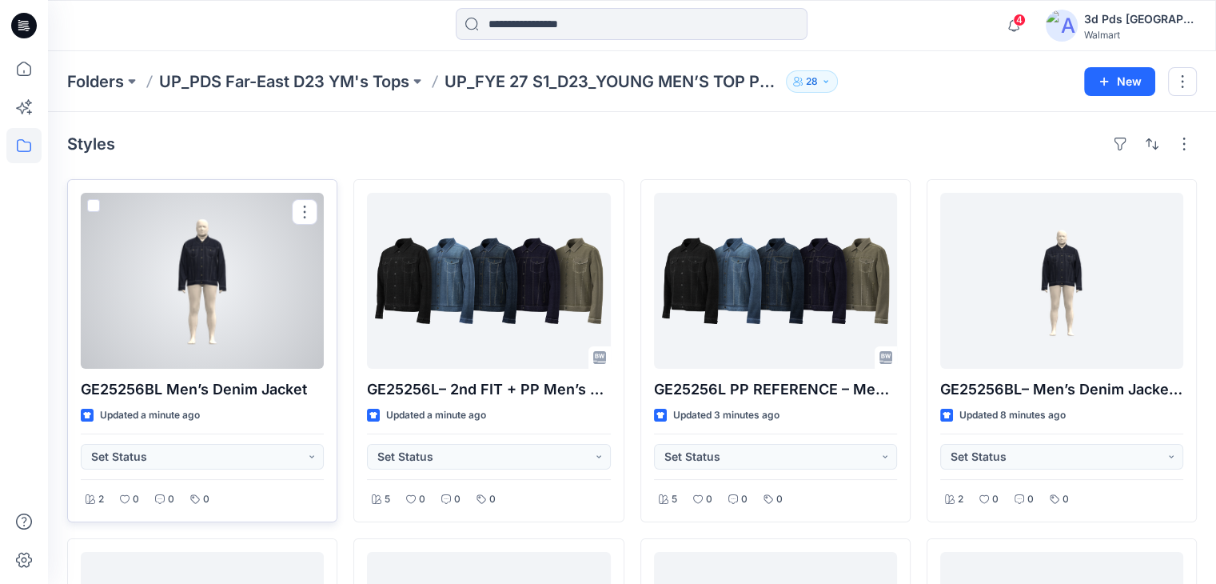
click at [249, 389] on p "GE25256BL Men’s Denim Jacket" at bounding box center [202, 389] width 243 height 22
click at [235, 273] on div at bounding box center [202, 281] width 243 height 176
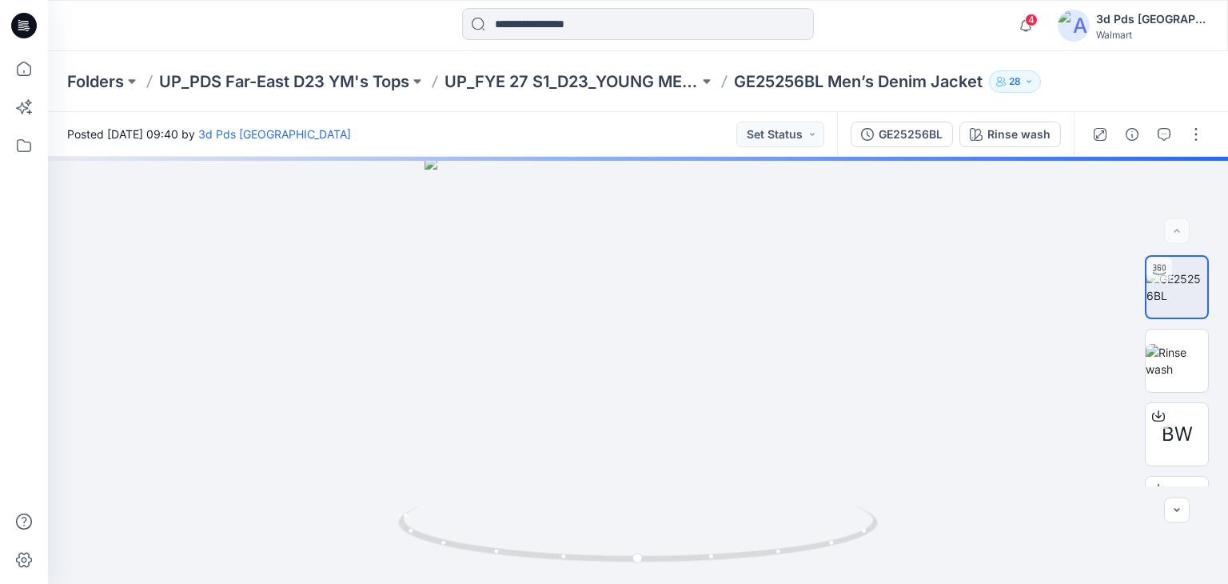
click at [852, 84] on p "GE25256BL Men’s Denim Jacket" at bounding box center [858, 81] width 249 height 22
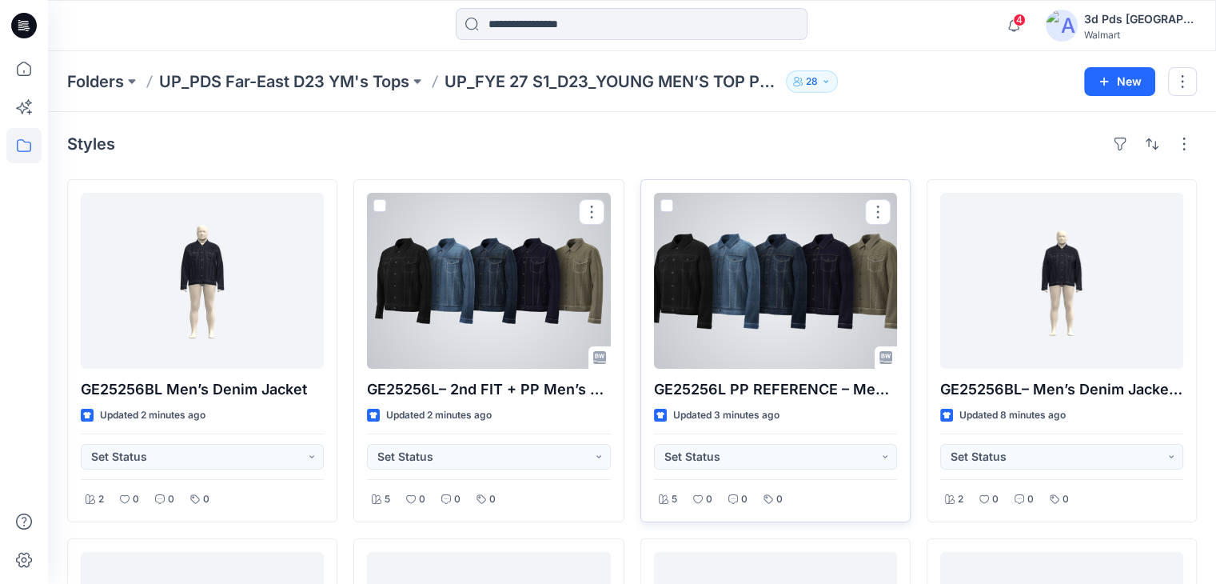
click at [780, 317] on div at bounding box center [775, 281] width 243 height 176
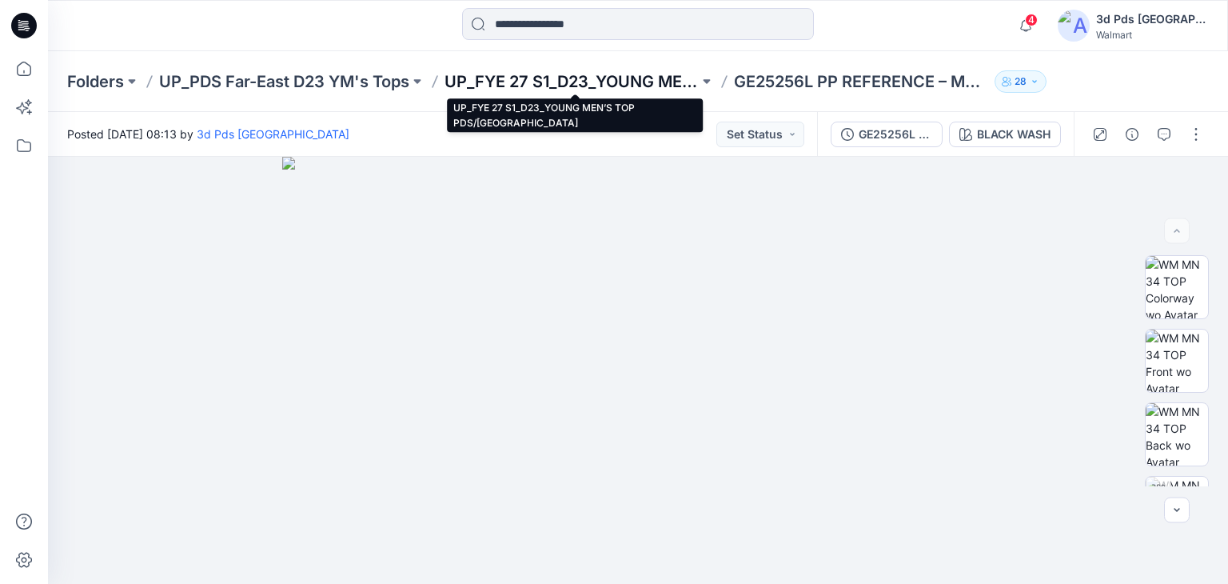
click at [542, 74] on p "UP_FYE 27 S1_D23_YOUNG MEN’S TOP PDS/FAR EAST" at bounding box center [572, 81] width 254 height 22
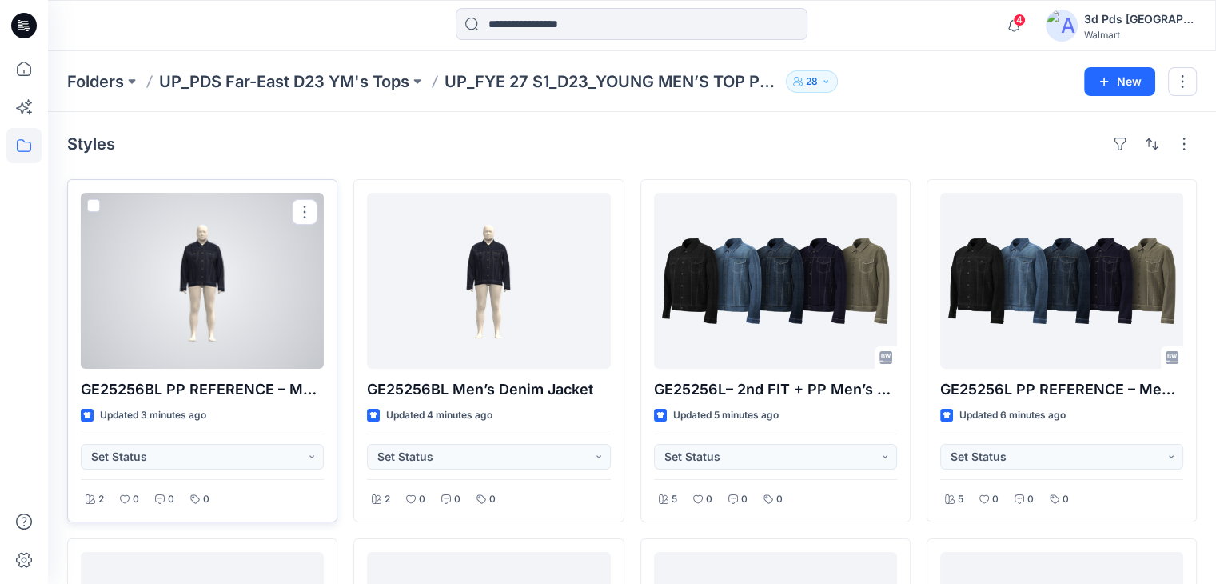
click at [226, 287] on div at bounding box center [202, 281] width 243 height 176
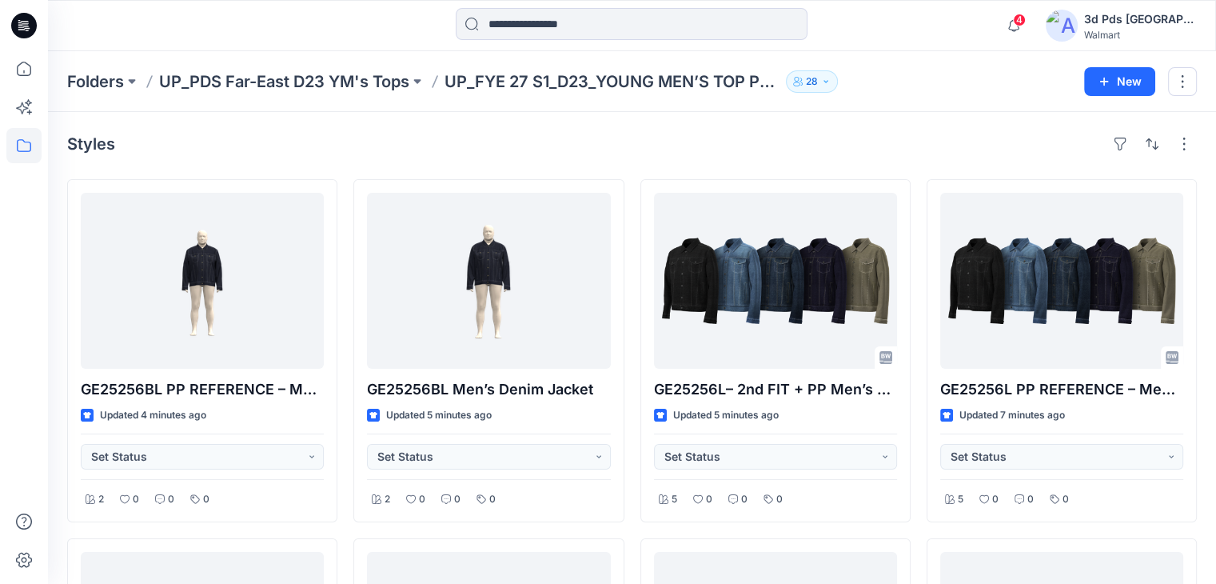
click at [918, 30] on div at bounding box center [632, 25] width 584 height 35
click at [1026, 22] on span "4" at bounding box center [1019, 20] width 13 height 13
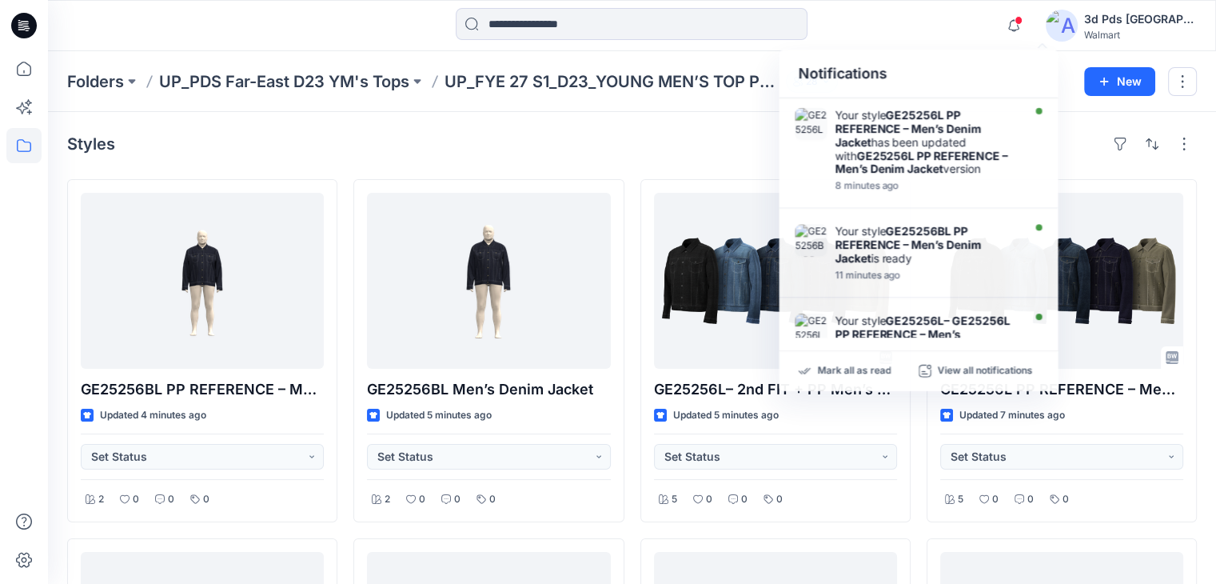
click at [909, 26] on div at bounding box center [632, 25] width 584 height 35
